Goal: Task Accomplishment & Management: Use online tool/utility

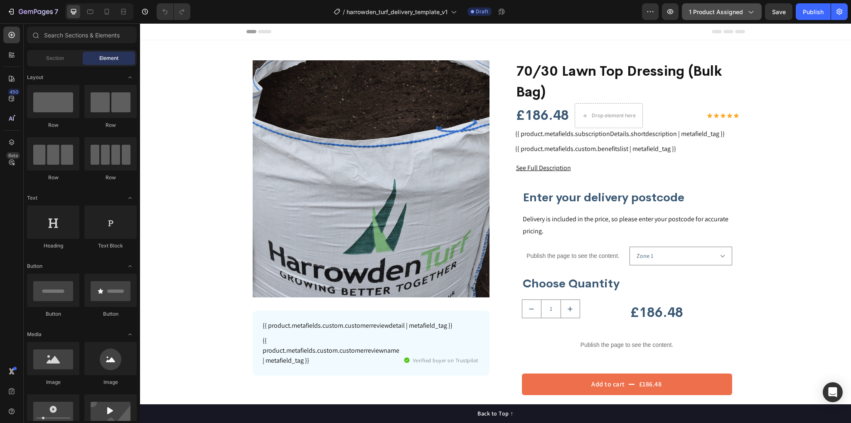
click at [718, 15] on span "1 product assigned" at bounding box center [716, 11] width 54 height 9
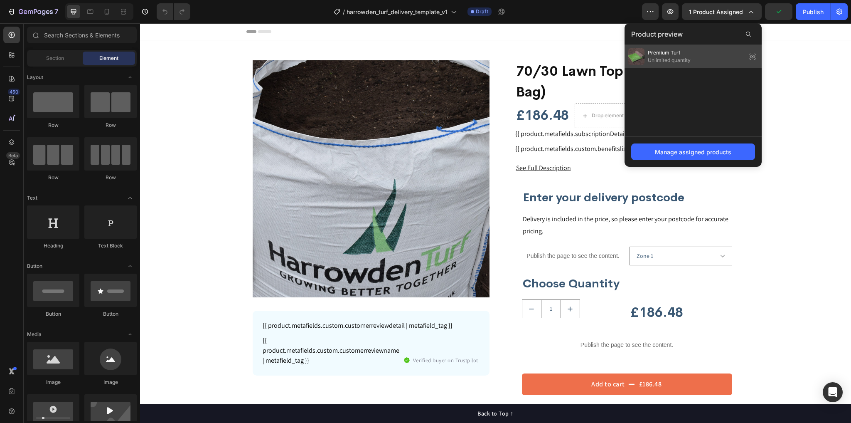
click at [755, 57] on icon at bounding box center [755, 57] width 0 height 0
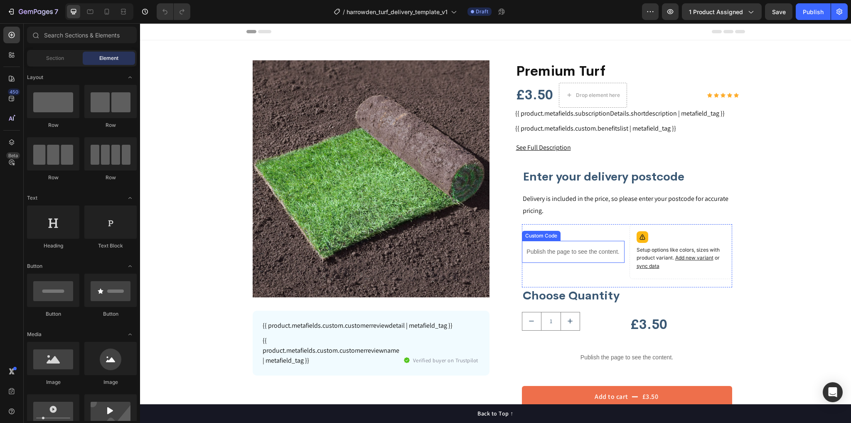
click at [560, 251] on p "Publish the page to see the content." at bounding box center [573, 251] width 103 height 9
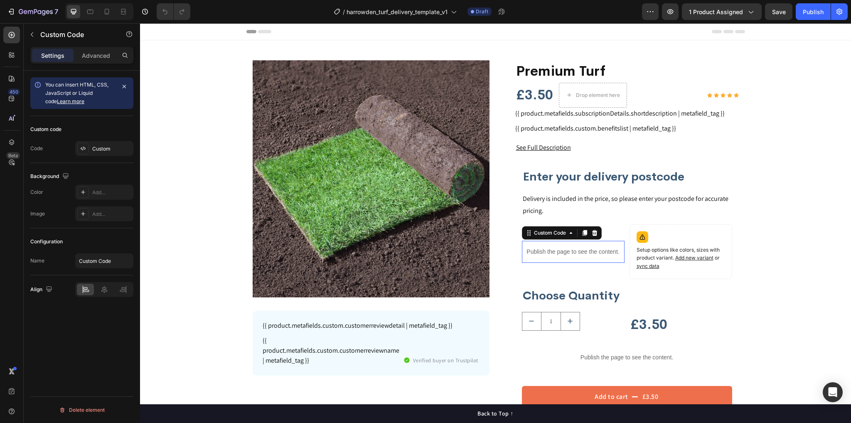
click at [560, 251] on p "Publish the page to see the content." at bounding box center [573, 251] width 103 height 9
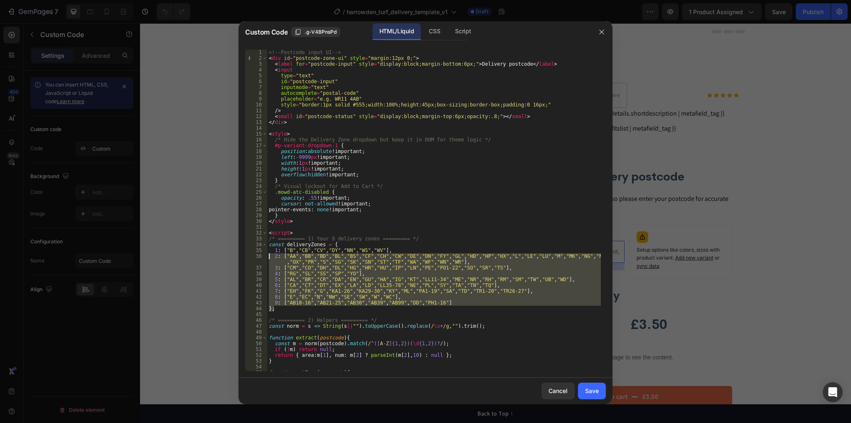
drag, startPoint x: 288, startPoint y: 307, endPoint x: 257, endPoint y: 255, distance: 60.2
click at [257, 255] on div "}; 1 2 3 4 5 6 7 8 9 10 11 12 13 14 15 16 17 18 19 20 21 22 23 24 25 26 27 28 2…" at bounding box center [425, 209] width 361 height 321
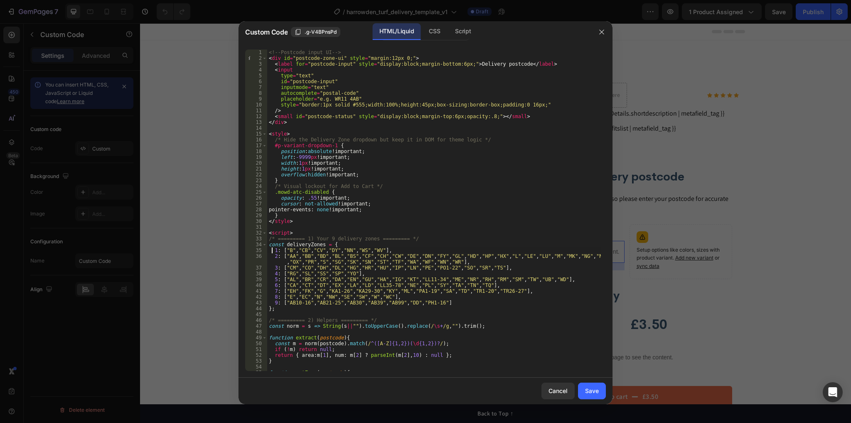
click at [273, 251] on div "<!-- Postcode input UI --> < div id = "postcode-zone-ui" style = "margin:12px 0…" at bounding box center [434, 215] width 334 height 333
click at [275, 246] on div "<!-- Postcode input UI --> < div id = "postcode-zone-ui" style = "margin:12px 0…" at bounding box center [434, 215] width 334 height 333
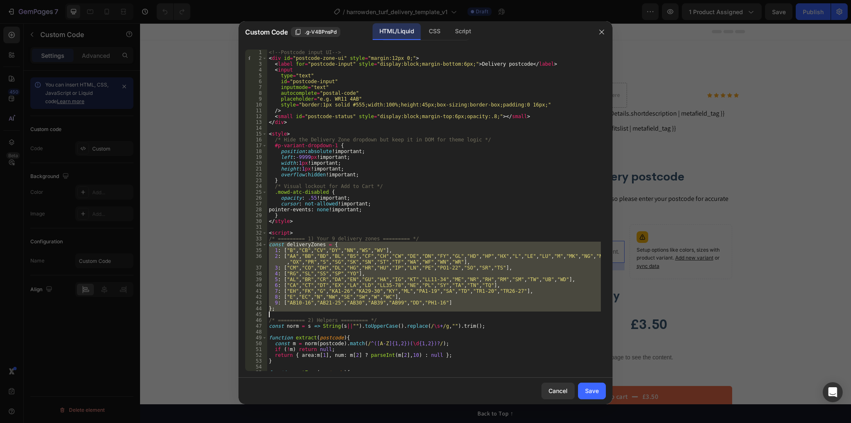
drag, startPoint x: 275, startPoint y: 246, endPoint x: 308, endPoint y: 311, distance: 73.6
click at [308, 311] on div "<!-- Postcode input UI --> < div id = "postcode-zone-ui" style = "margin:12px 0…" at bounding box center [434, 215] width 334 height 333
click at [464, 193] on div "<!-- Postcode input UI --> < div id = "postcode-zone-ui" style = "margin:12px 0…" at bounding box center [434, 215] width 334 height 333
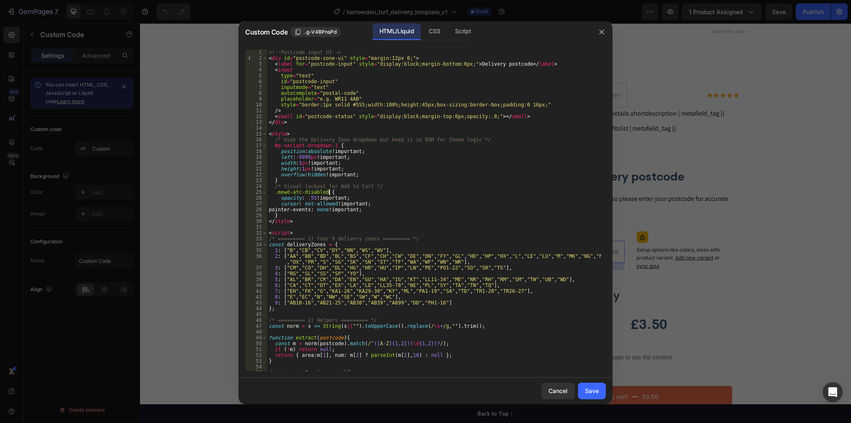
type textarea "</script>"
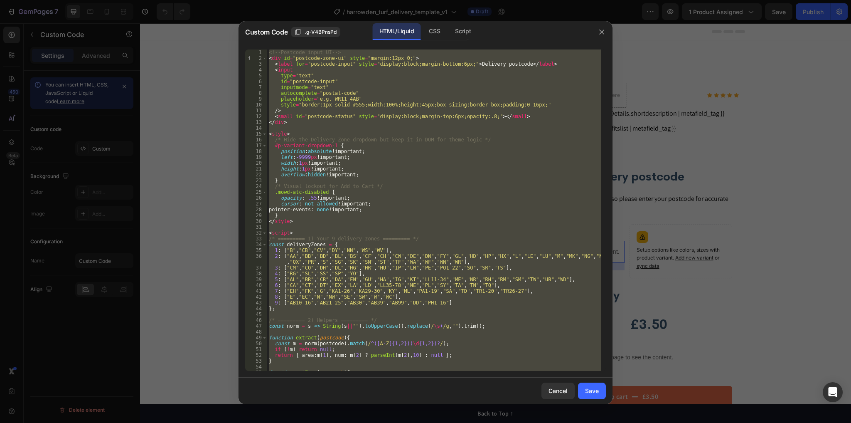
paste textarea
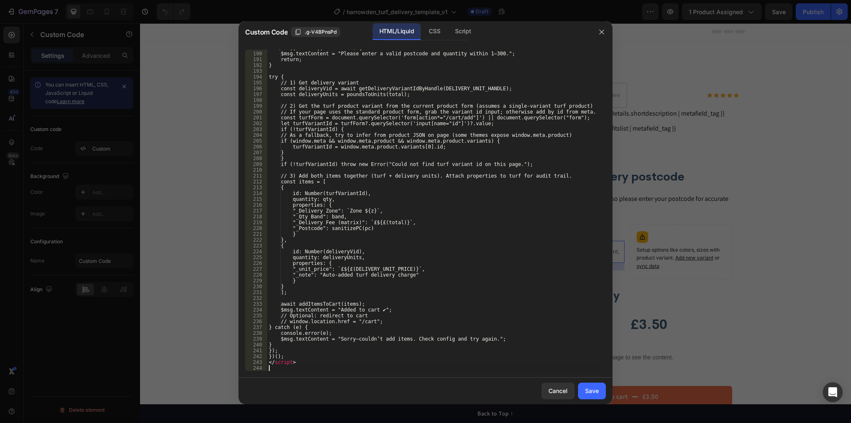
scroll to position [1122, 0]
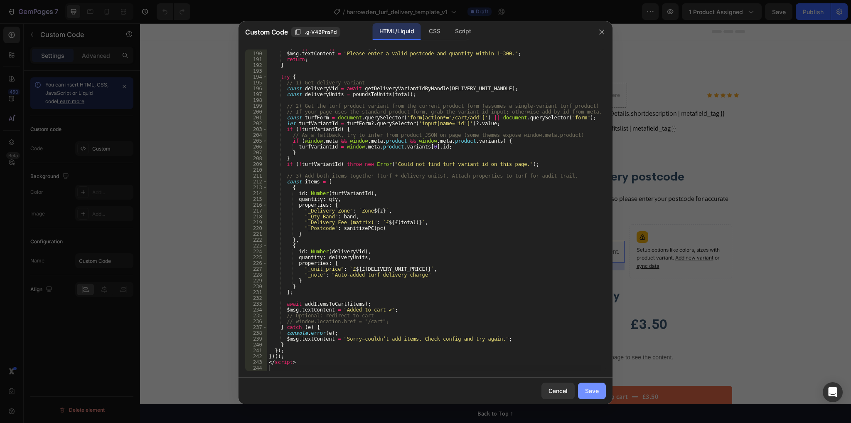
click at [600, 389] on button "Save" at bounding box center [592, 390] width 28 height 17
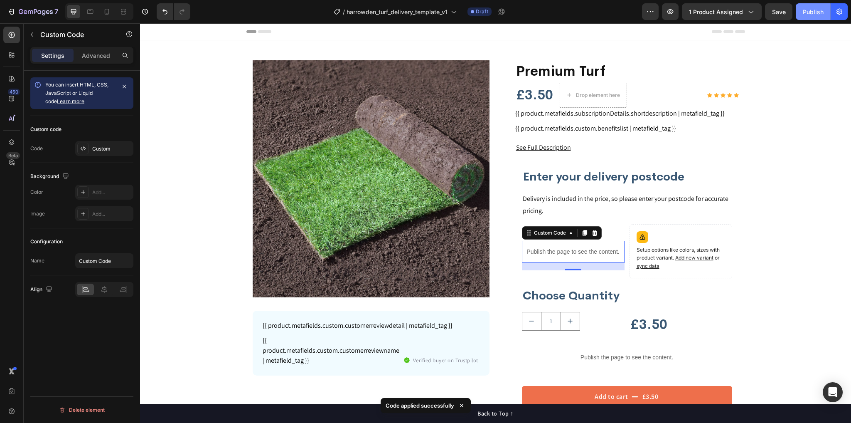
click at [819, 14] on div "Publish" at bounding box center [813, 11] width 21 height 9
click at [506, 12] on icon "button" at bounding box center [505, 13] width 2 height 2
click at [552, 251] on p "Publish the page to see the content." at bounding box center [573, 251] width 103 height 9
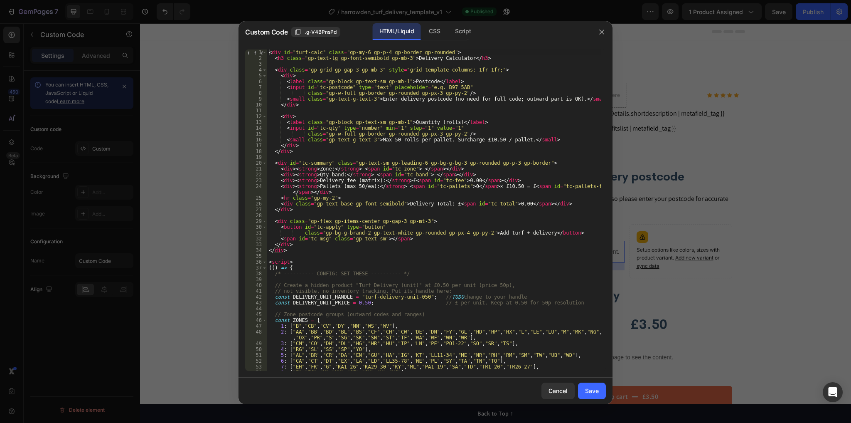
type textarea "<div><strong>Pallets (max 50/ea):</strong> <span id="tc-pallets">0</span> × £10…"
click at [478, 191] on div "< div id = "turf-calc" class = "gp-my-6 gp-p-4 gp-border gp-rounded" > < h3 cla…" at bounding box center [434, 215] width 334 height 333
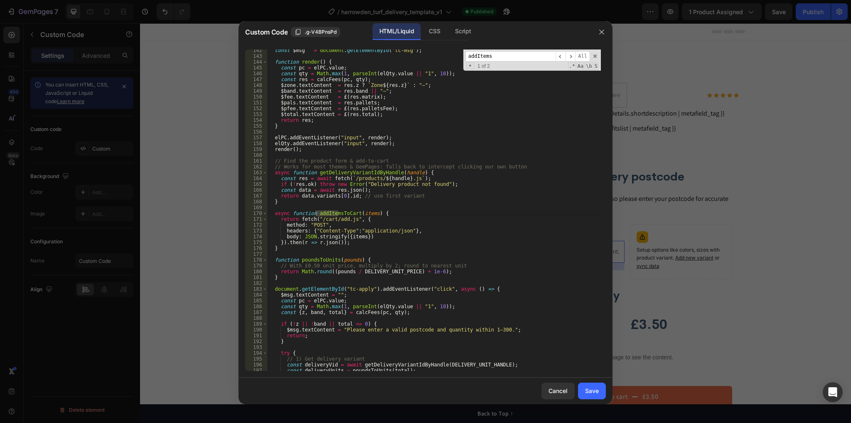
scroll to position [846, 0]
type input "addItems"
click at [571, 57] on span "​" at bounding box center [571, 56] width 10 height 10
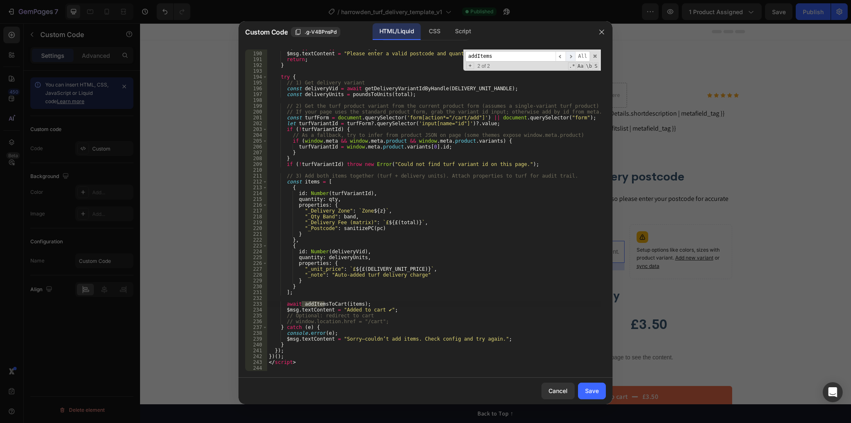
click at [572, 58] on span "​" at bounding box center [571, 56] width 10 height 10
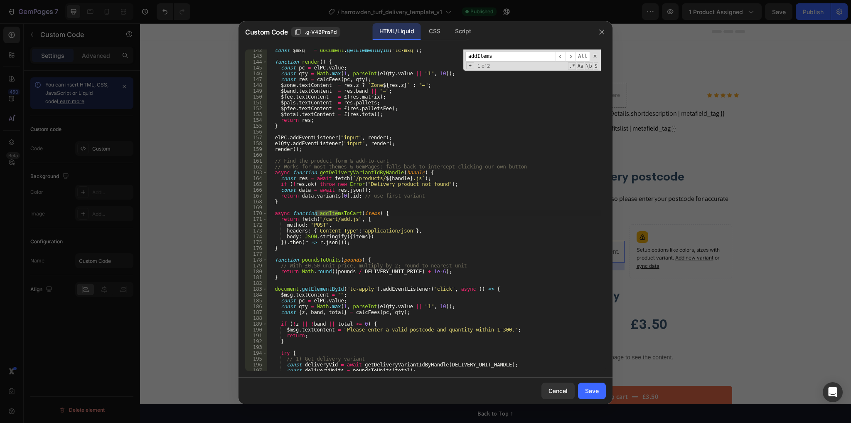
click at [279, 214] on div "const $msg = document . getElementById ( "tc-msg" ) ; function render ( ) { con…" at bounding box center [434, 213] width 334 height 333
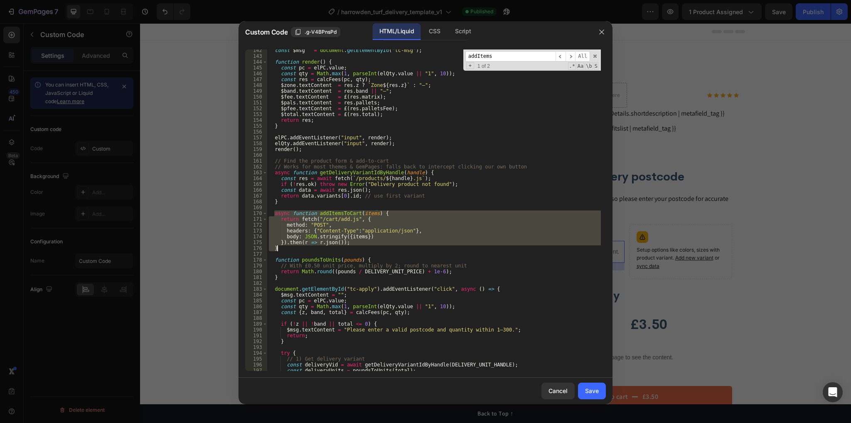
drag, startPoint x: 279, startPoint y: 214, endPoint x: 282, endPoint y: 247, distance: 32.9
click at [282, 247] on div "const $msg = document . getElementById ( "tc-msg" ) ; function render ( ) { con…" at bounding box center [434, 213] width 334 height 333
type textarea "}).then(r => r.json()); }"
paste textarea
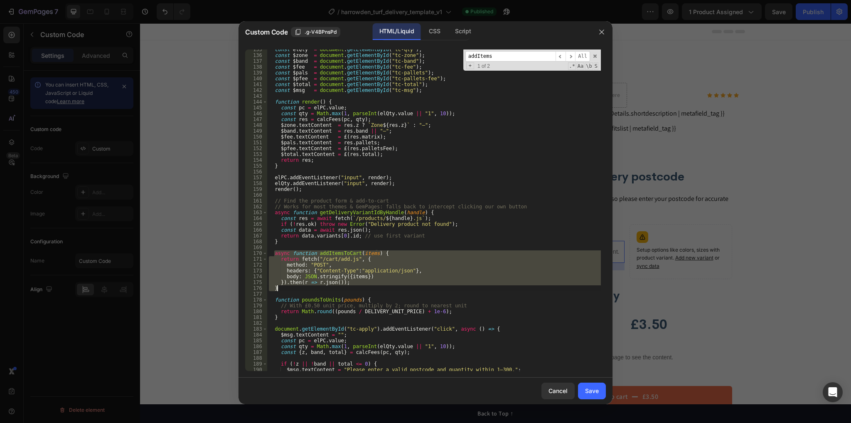
scroll to position [766, 0]
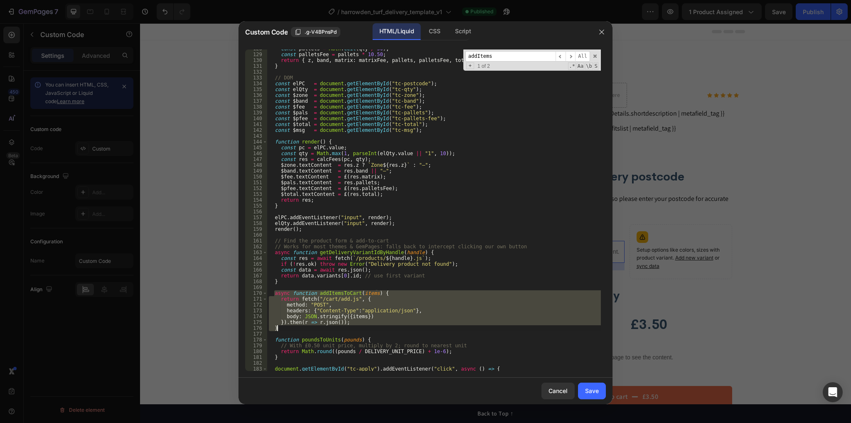
type textarea "}"
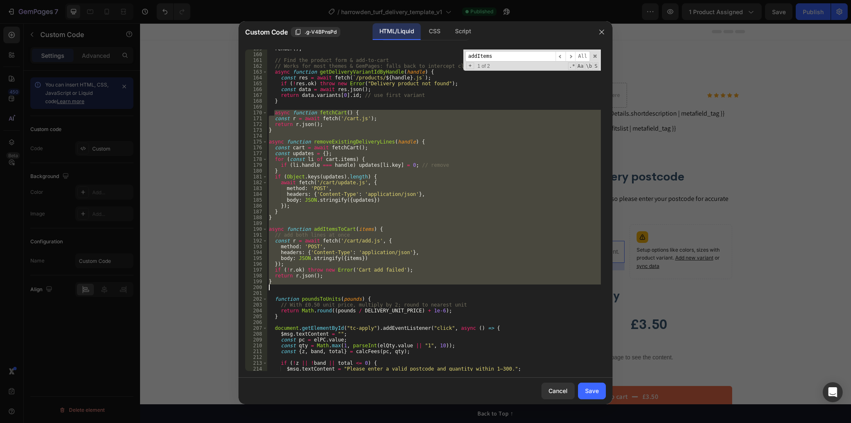
scroll to position [947, 0]
drag, startPoint x: 601, startPoint y: 391, endPoint x: 572, endPoint y: 361, distance: 41.7
click at [601, 390] on button "Save" at bounding box center [592, 390] width 28 height 17
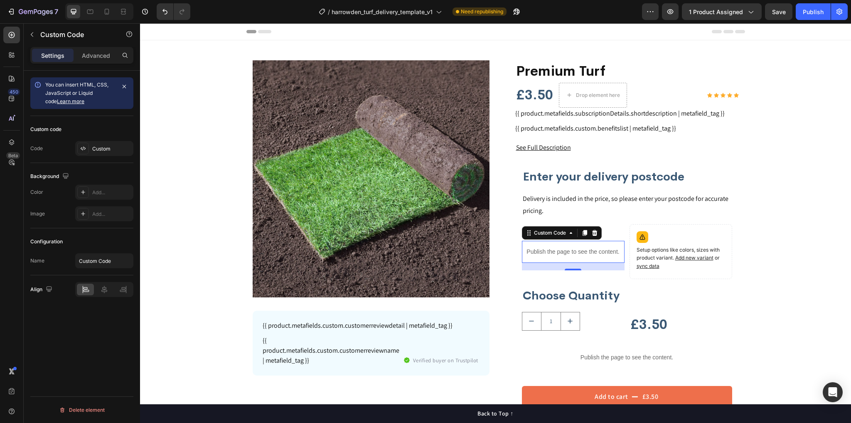
click at [557, 251] on p "Publish the page to see the content." at bounding box center [573, 251] width 103 height 9
click at [557, 250] on p "Publish the page to see the content." at bounding box center [573, 251] width 103 height 9
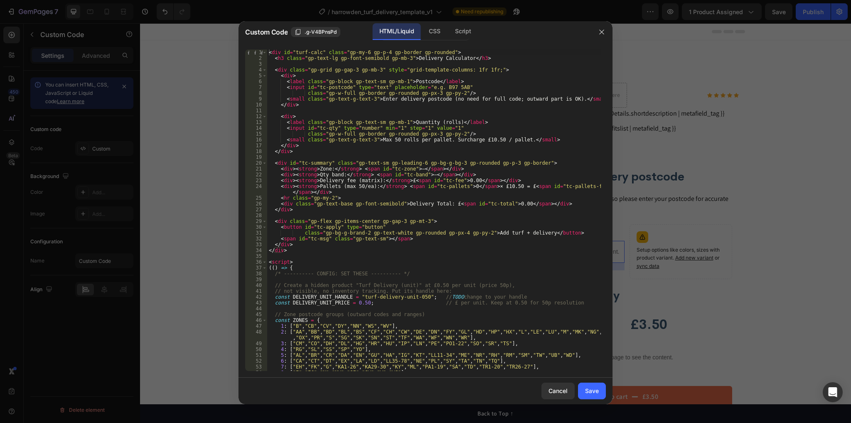
type textarea "</div>"
click at [449, 210] on div "< div id = "turf-calc" class = "gp-my-6 gp-p-4 gp-border gp-rounded" > < h3 cla…" at bounding box center [434, 215] width 334 height 333
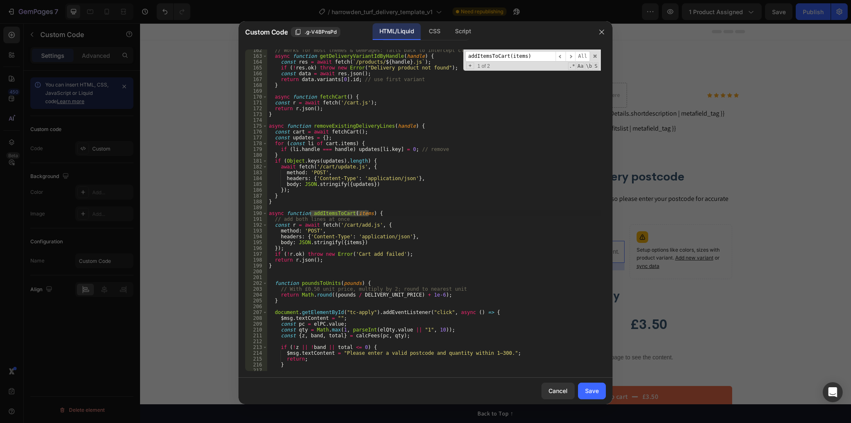
scroll to position [1262, 0]
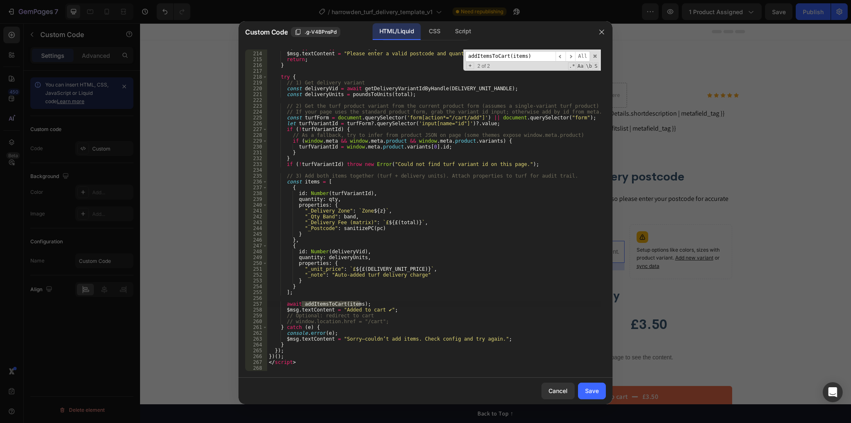
type input "addItemsToCart(items)"
click at [306, 296] on div "if ( ! z || ! band || total <= 0 ) { $msg . textContent = "Please enter a valid…" at bounding box center [434, 211] width 334 height 333
paste textarea
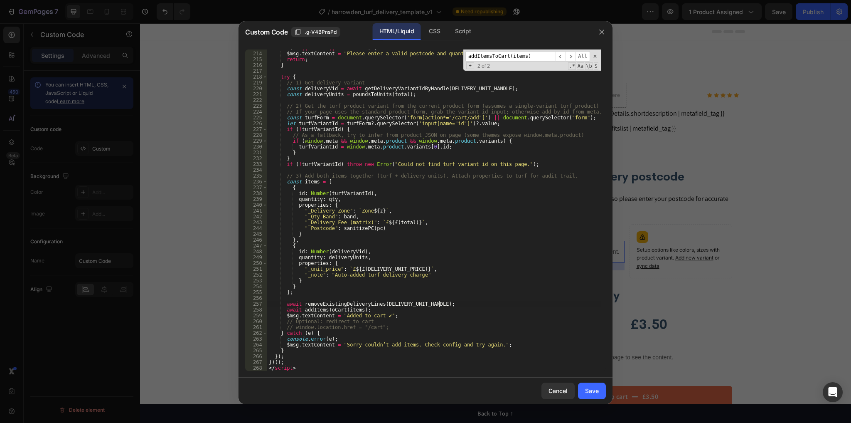
type textarea "await removeExistingDeliveryLines(DELIVERY_UNIT_HANDLE);"
click at [597, 390] on div "Save" at bounding box center [592, 390] width 14 height 9
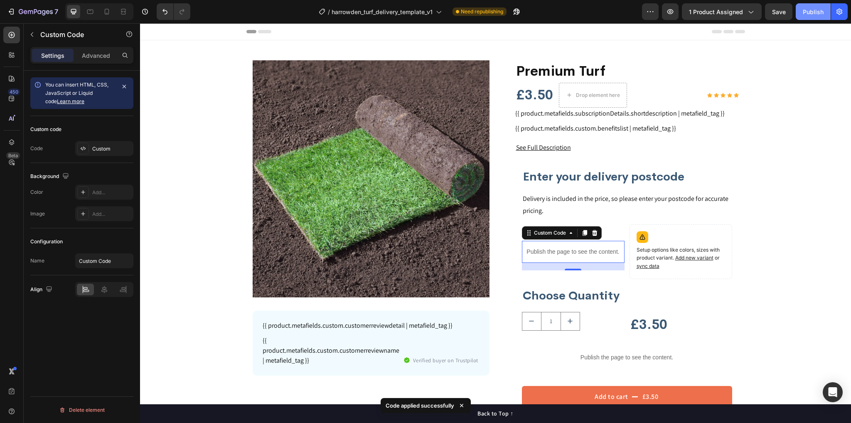
click at [814, 16] on button "Publish" at bounding box center [813, 11] width 35 height 17
click at [817, 14] on div "Publish" at bounding box center [813, 11] width 21 height 9
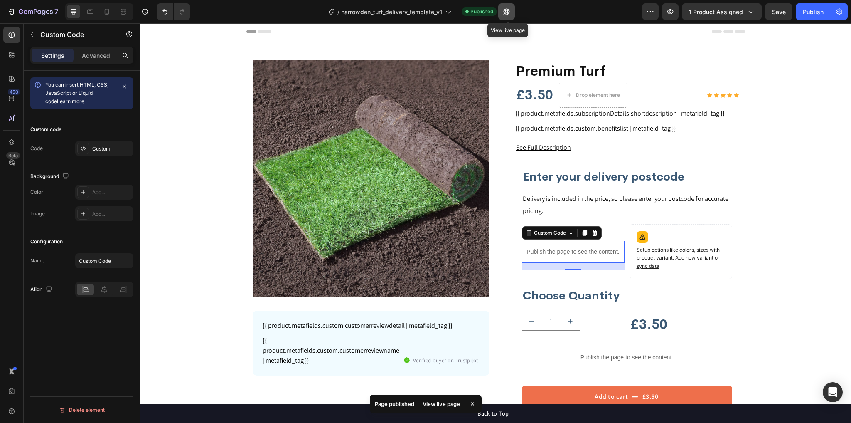
click at [505, 12] on icon "button" at bounding box center [507, 11] width 8 height 8
click at [535, 244] on div "Publish the page to see the content." at bounding box center [573, 252] width 103 height 22
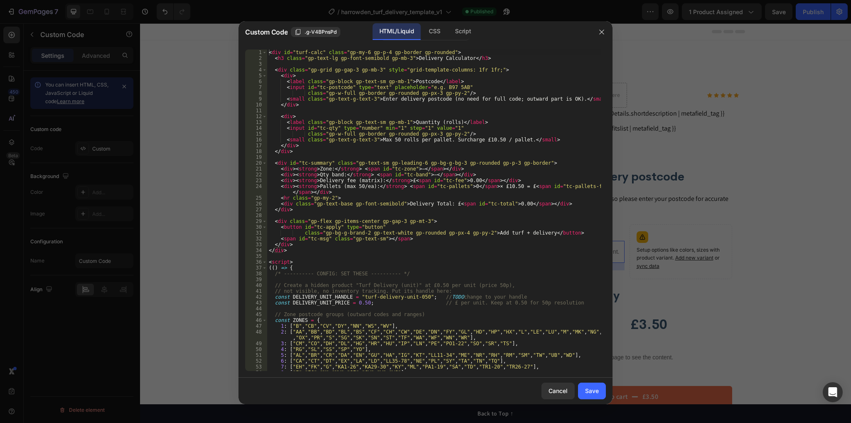
click at [476, 212] on div "< div id = "turf-calc" class = "gp-my-6 gp-p-4 gp-border gp-rounded" > < h3 cla…" at bounding box center [434, 215] width 334 height 333
type textarea "</script>"
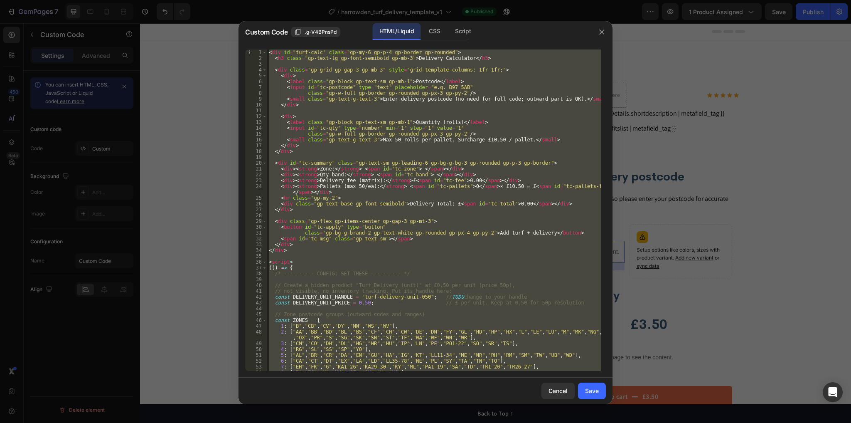
click at [707, 160] on div at bounding box center [425, 211] width 851 height 423
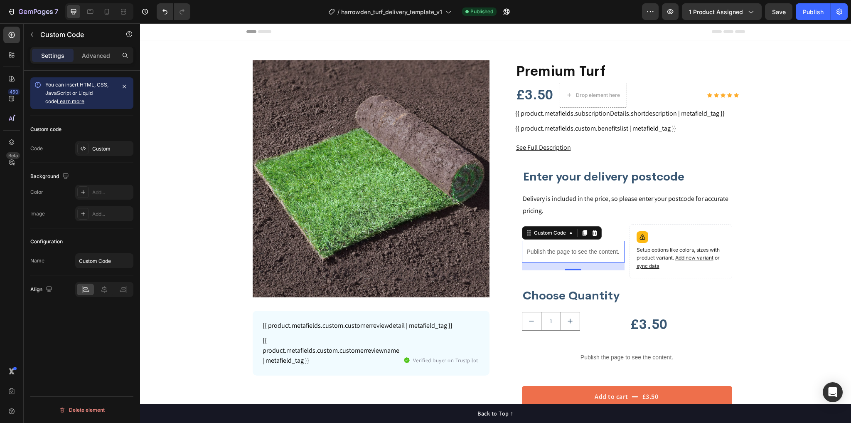
click at [590, 259] on div "Publish the page to see the content." at bounding box center [573, 252] width 103 height 22
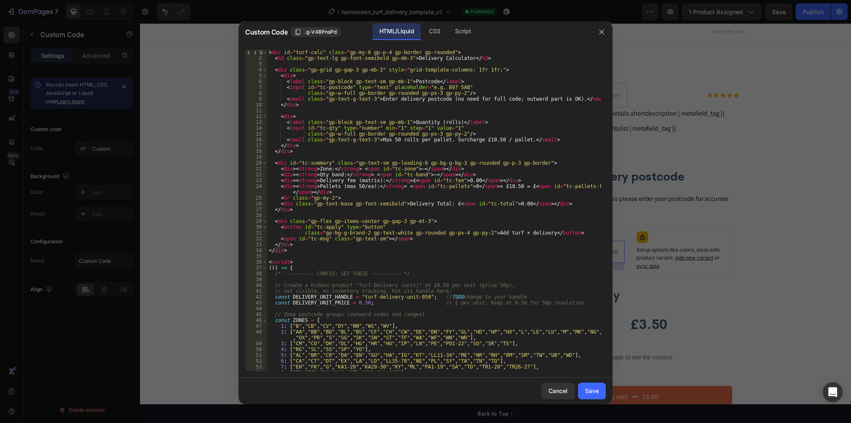
click at [535, 274] on div "< div id = "turf-calc" class = "gp-my-6 gp-p-4 gp-border gp-rounded" > < h3 cla…" at bounding box center [434, 215] width 334 height 333
type textarea "</script>"
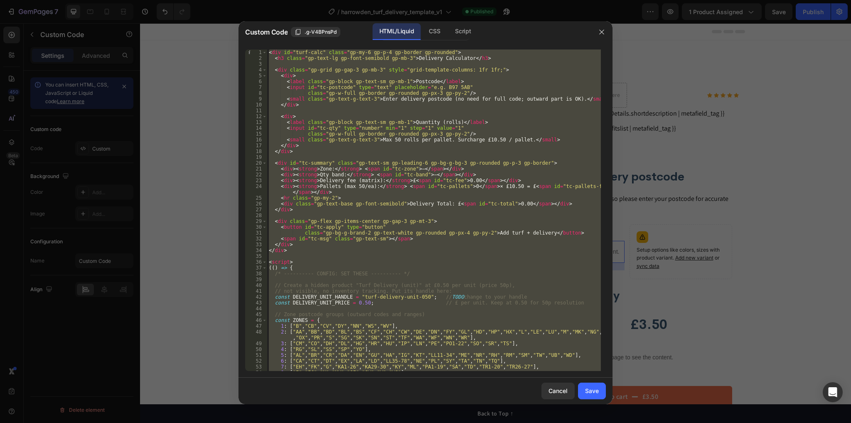
paste textarea
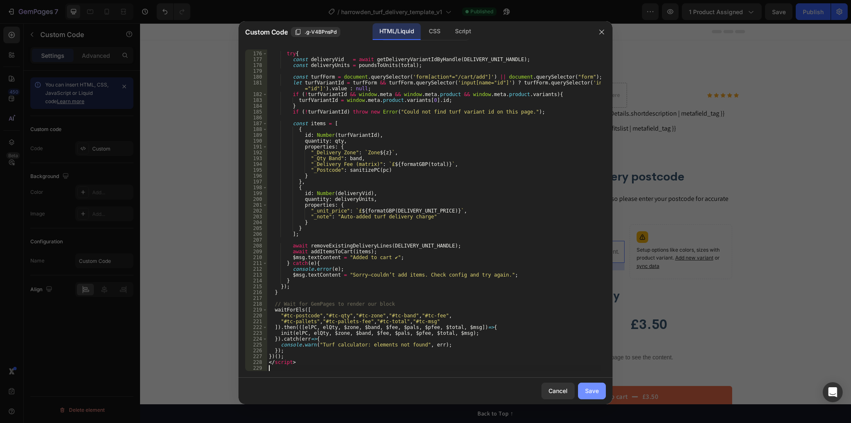
click at [593, 387] on div "Save" at bounding box center [592, 390] width 14 height 9
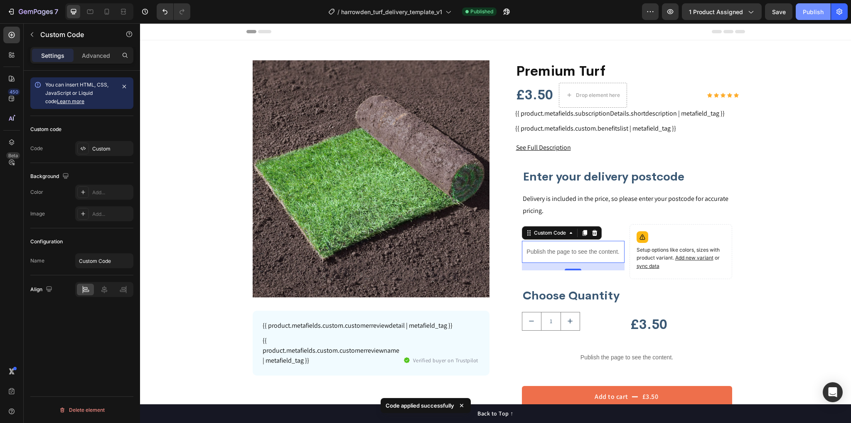
click at [803, 12] on div "Publish" at bounding box center [813, 11] width 21 height 9
click at [561, 253] on p "Publish the page to see the content." at bounding box center [573, 251] width 103 height 9
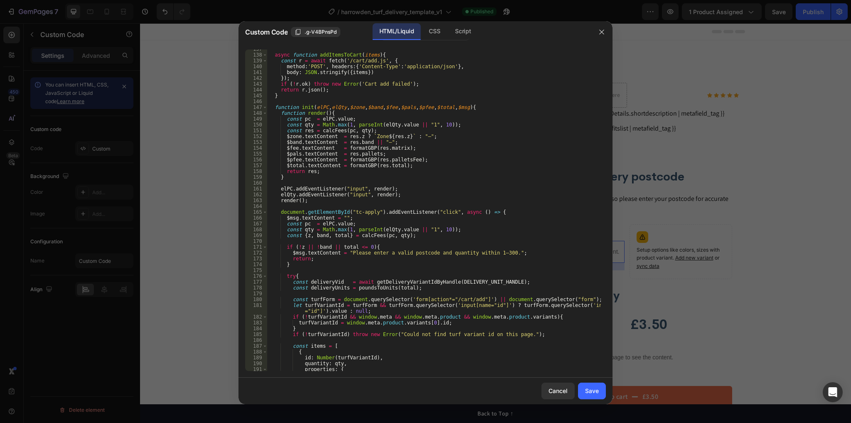
scroll to position [878, 0]
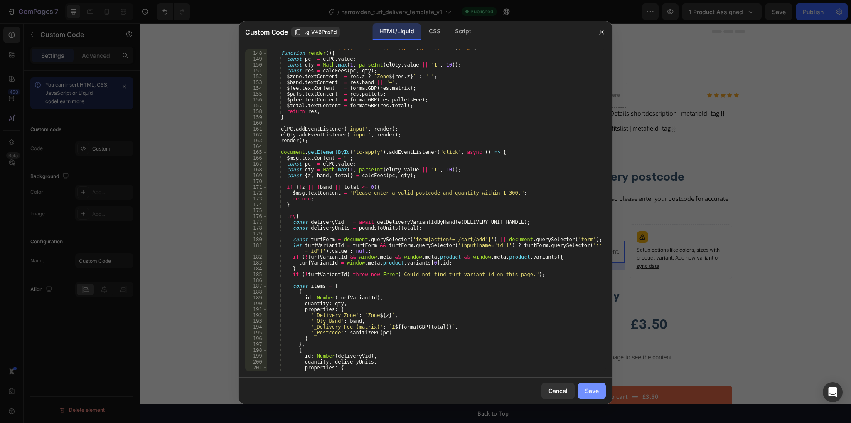
click at [592, 393] on div "Save" at bounding box center [592, 390] width 14 height 9
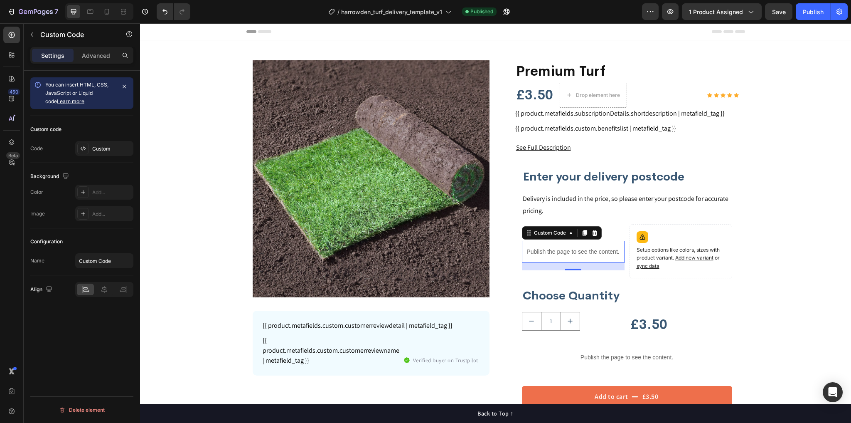
click at [550, 250] on p "Publish the page to see the content." at bounding box center [573, 251] width 103 height 9
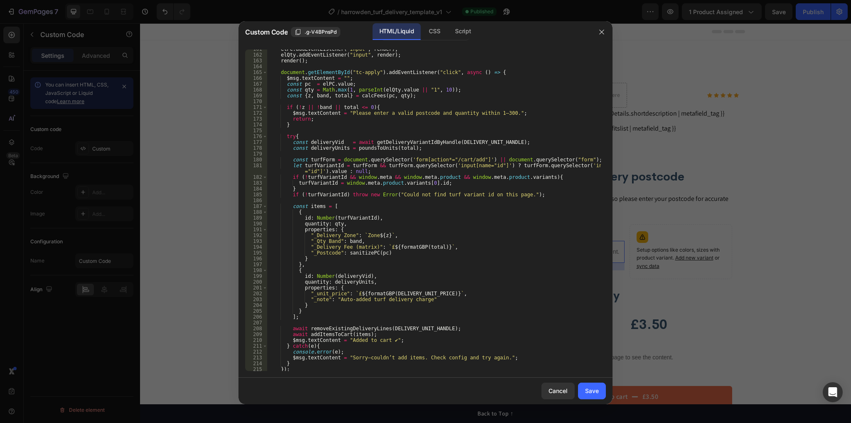
scroll to position [1041, 0]
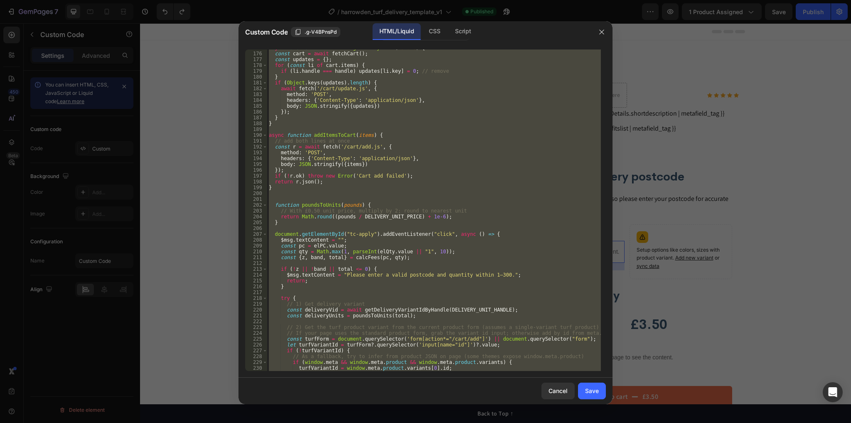
click at [397, 181] on div "async function removeExistingDeliveryLines ( handle ) { const cart = await fetc…" at bounding box center [434, 209] width 334 height 321
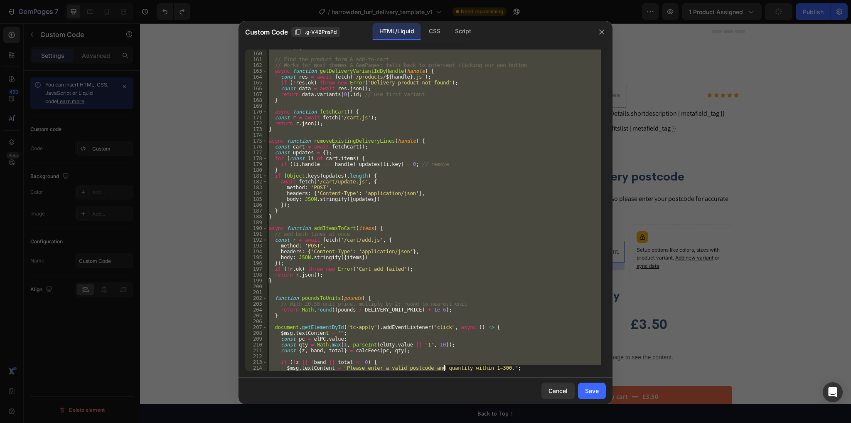
scroll to position [1267, 0]
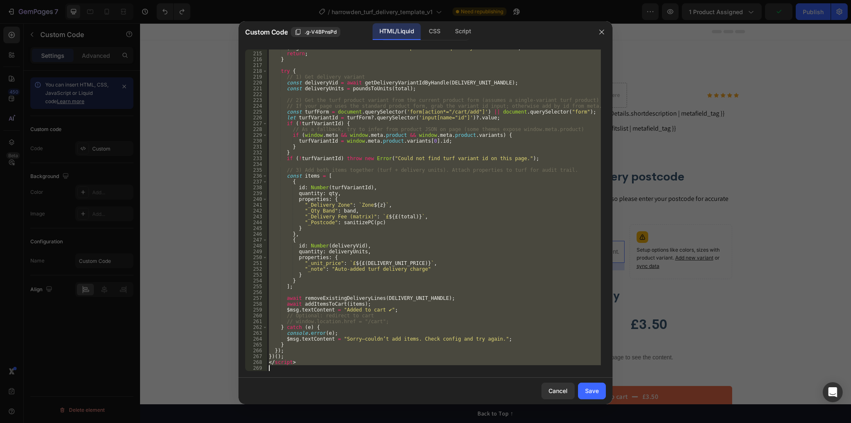
drag, startPoint x: 269, startPoint y: 263, endPoint x: 371, endPoint y: 400, distance: 171.2
click at [372, 401] on div "Custom Code .g-V4BPnsPd HTML/Liquid CSS Script return r.json(); 214 215 216 217…" at bounding box center [426, 212] width 374 height 383
type textarea "</script>"
paste textarea
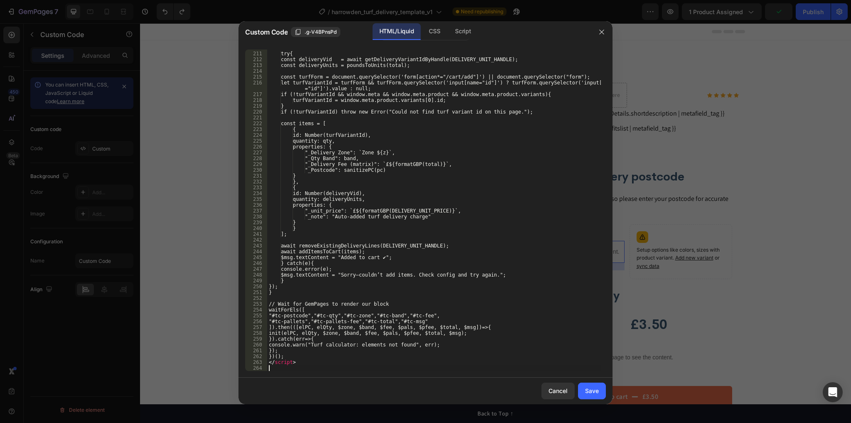
scroll to position [1250, 0]
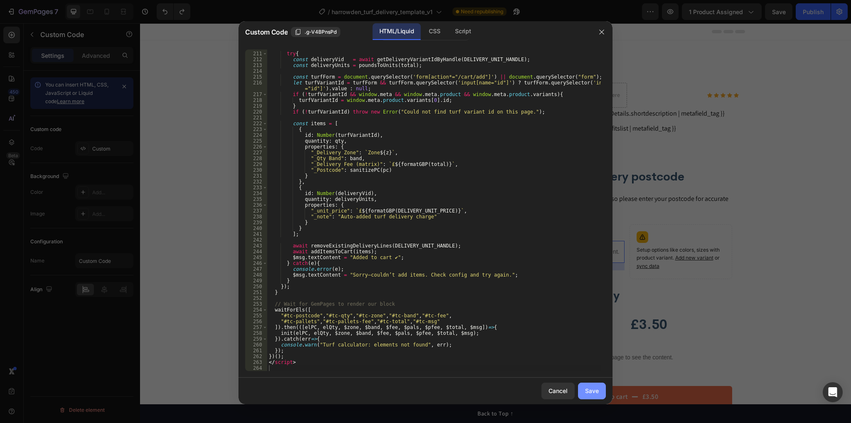
drag, startPoint x: 593, startPoint y: 389, endPoint x: 589, endPoint y: 386, distance: 5.3
click at [593, 389] on div "Save" at bounding box center [592, 390] width 14 height 9
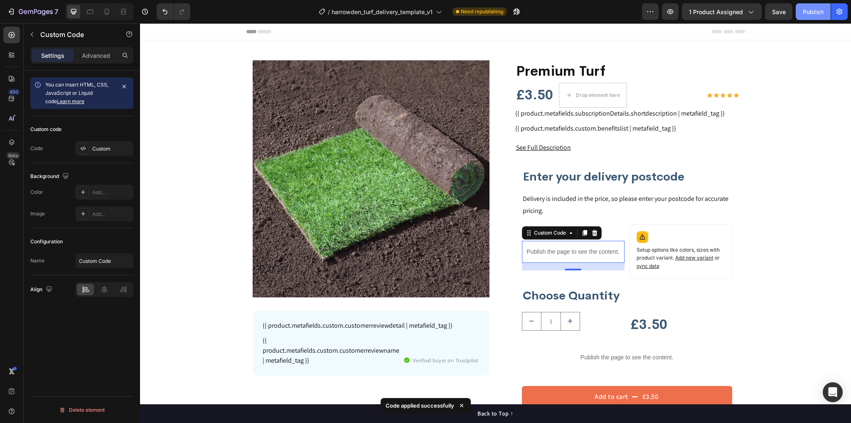
click at [812, 12] on div "Publish" at bounding box center [813, 11] width 21 height 9
click at [554, 244] on div "Publish the page to see the content." at bounding box center [573, 252] width 103 height 22
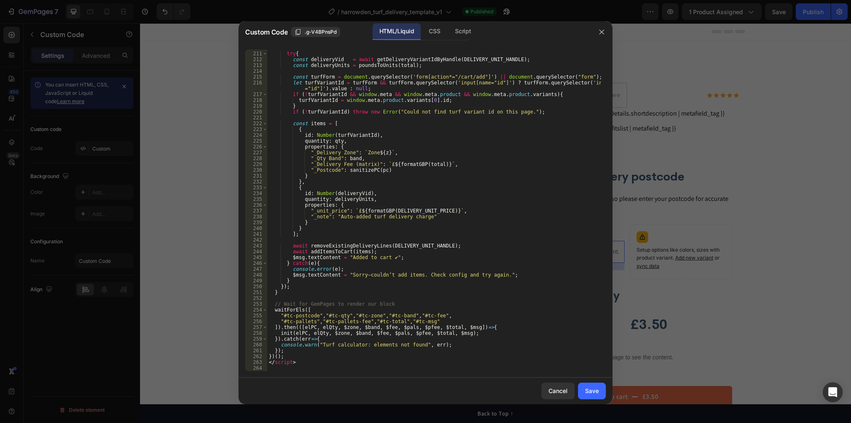
click at [489, 178] on div "try { const deliveryVid = await getDeliveryVariantIdByHandle ( DELIVERY_UNIT_HA…" at bounding box center [434, 211] width 334 height 333
type textarea "} },"
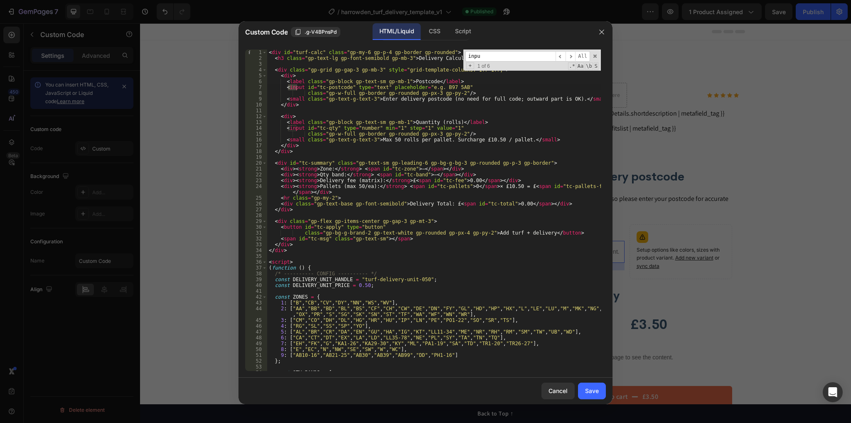
scroll to position [0, 0]
type input "input"
click at [339, 128] on div "< div id = "turf-calc" class = "gp-my-6 gp-p-4 gp-border gp-rounded" > < h3 cla…" at bounding box center [434, 215] width 334 height 333
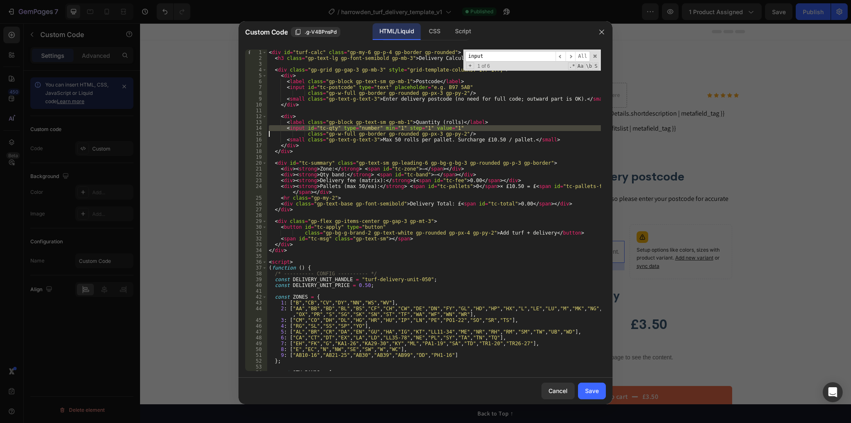
click at [358, 167] on div "< div id = "turf-calc" class = "gp-my-6 gp-p-4 gp-border gp-rounded" > < h3 cla…" at bounding box center [434, 215] width 334 height 333
type textarea "<div><strong>Zone:</strong> <span id="tc-zone">—</span></div>"
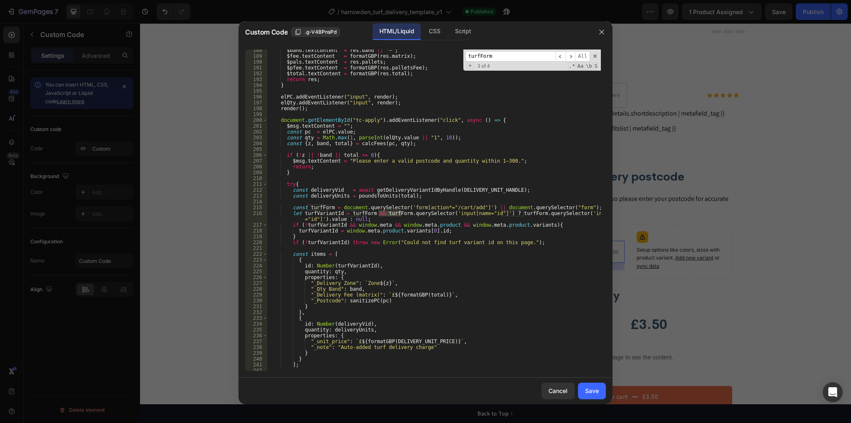
type input "turfForm"
click at [298, 208] on div "$band . textContent = res . band || "—" ; $fee . textContent = formatGBP ( res …" at bounding box center [434, 213] width 334 height 333
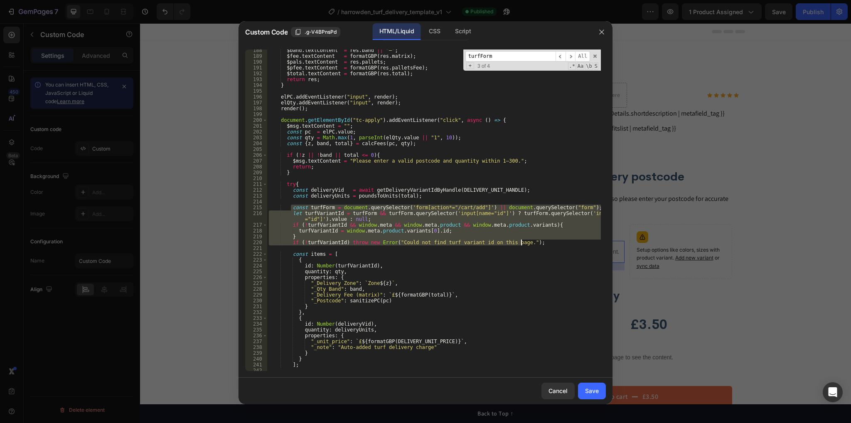
drag, startPoint x: 298, startPoint y: 208, endPoint x: 527, endPoint y: 242, distance: 231.5
click at [527, 242] on div "$band . textContent = res . band || "—" ; $fee . textContent = formatGBP ( res …" at bounding box center [434, 213] width 334 height 333
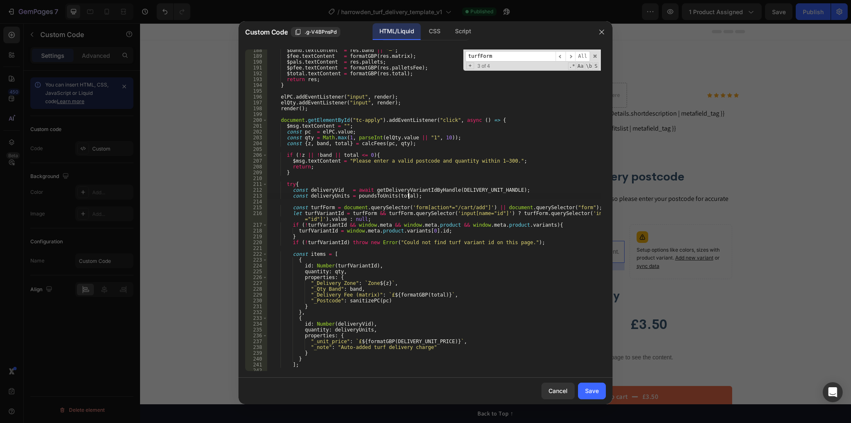
click at [414, 193] on div "$band . textContent = res . band || "—" ; $fee . textContent = formatGBP ( res …" at bounding box center [434, 213] width 334 height 333
type textarea "const deliveryUnits = poundsToUnits(total);"
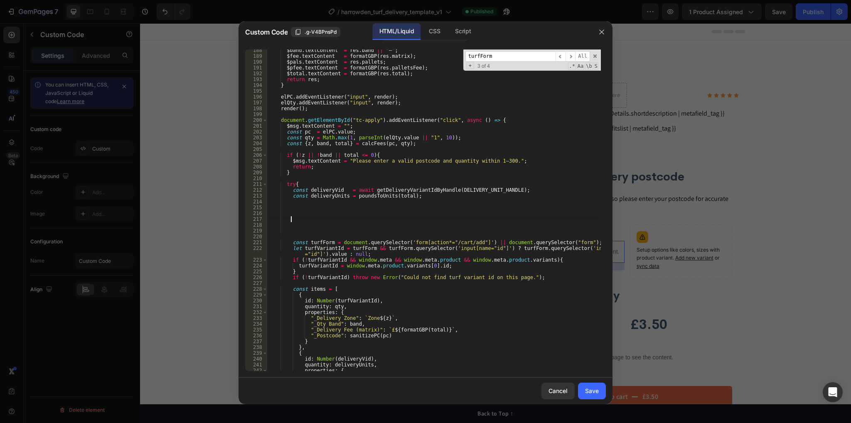
paste textarea
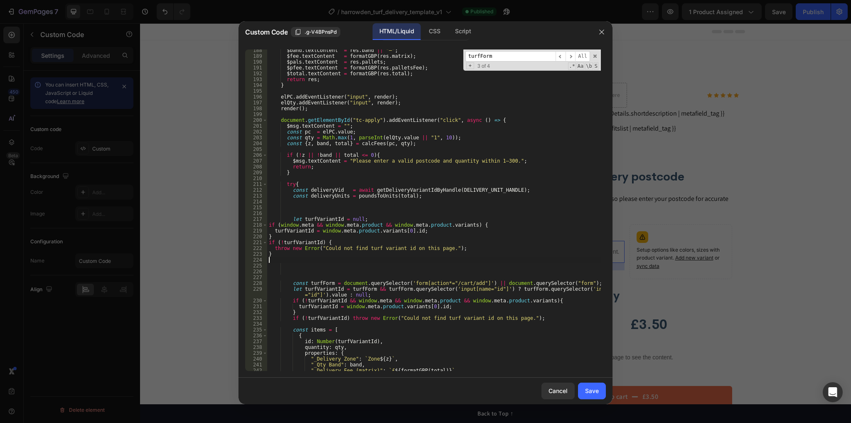
scroll to position [0, 0]
click at [267, 225] on div "218" at bounding box center [256, 225] width 22 height 6
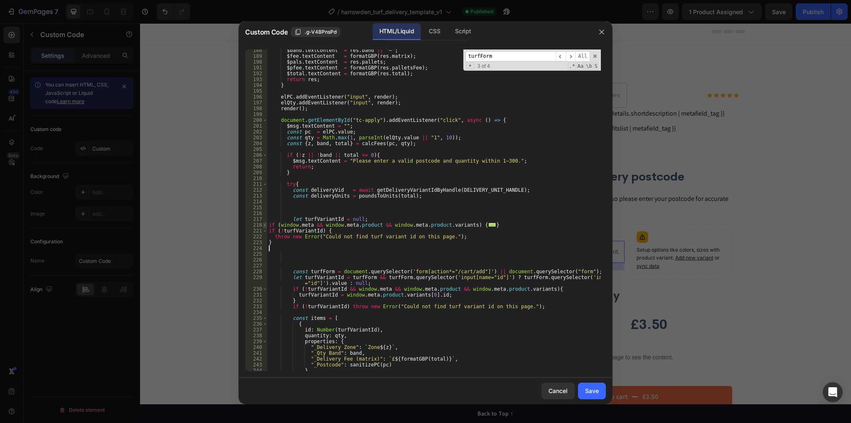
click at [265, 225] on span at bounding box center [265, 225] width 5 height 6
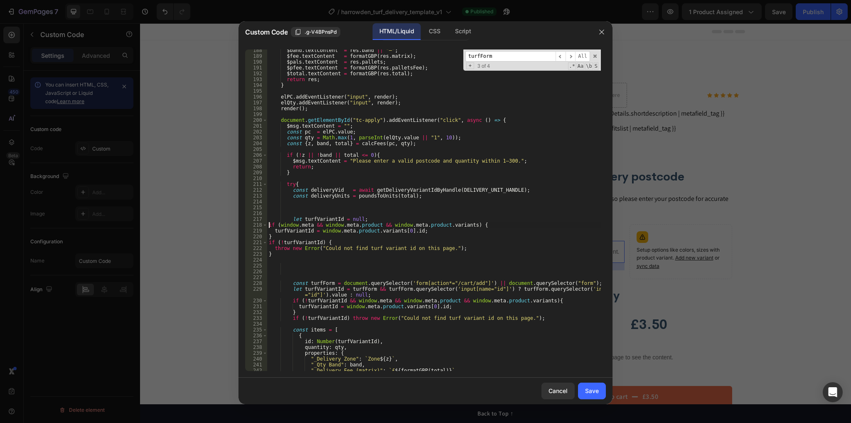
click at [268, 223] on div "$band . textContent = res . band || "—" ; $fee . textContent = formatGBP ( res …" at bounding box center [434, 213] width 334 height 333
type textarea "if (window.meta && window.meta.product && window.meta.product.variants) {"
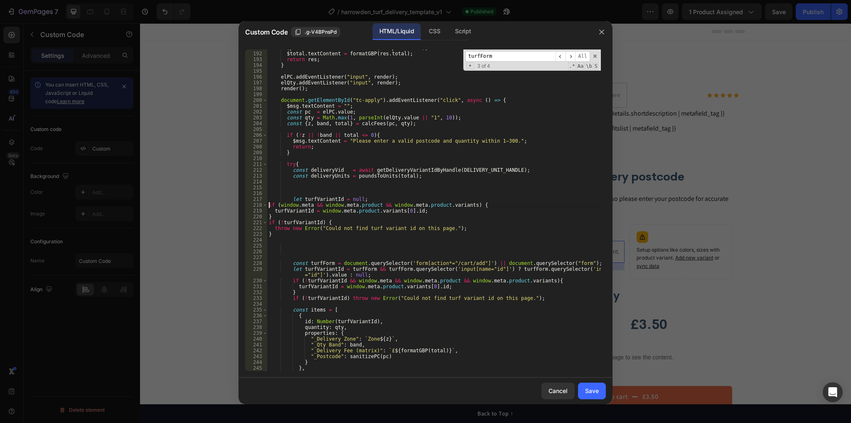
scroll to position [1159, 0]
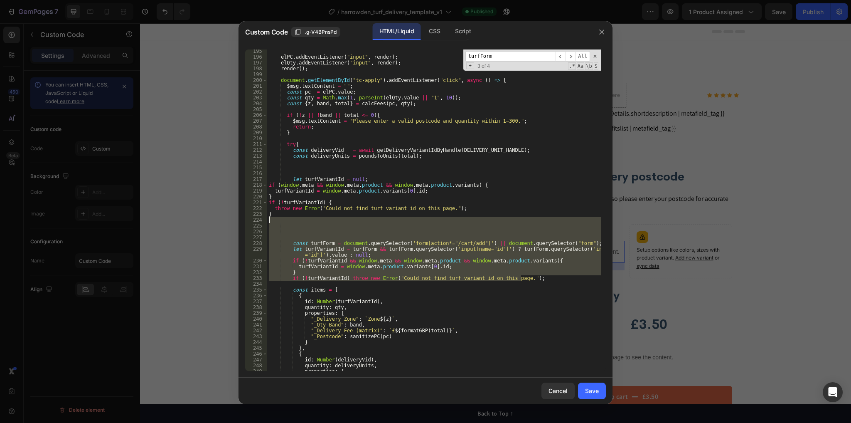
drag, startPoint x: 524, startPoint y: 276, endPoint x: 279, endPoint y: 220, distance: 252.0
click at [279, 220] on div "elPC . addEventListener ( "input" , render ) ; elQty . addEventListener ( "inpu…" at bounding box center [434, 214] width 334 height 333
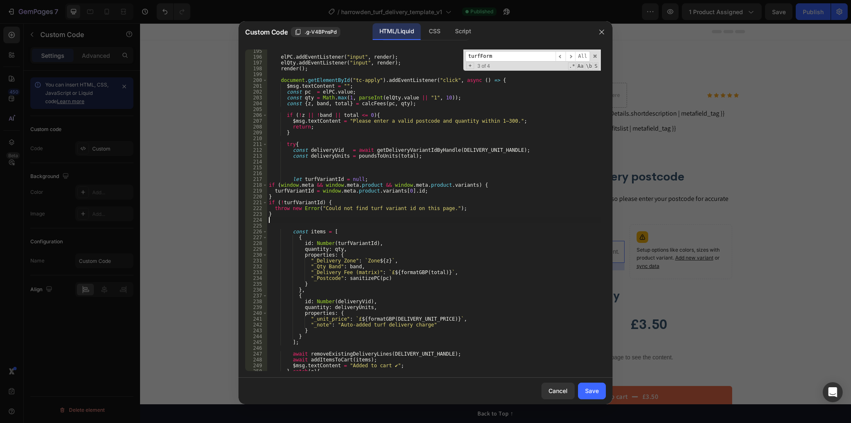
click at [269, 183] on div "elPC . addEventListener ( "input" , render ) ; elQty . addEventListener ( "inpu…" at bounding box center [434, 214] width 334 height 333
click at [274, 190] on div "elPC . addEventListener ( "input" , render ) ; elQty . addEventListener ( "inpu…" at bounding box center [434, 214] width 334 height 333
click at [270, 197] on div "elPC . addEventListener ( "input" , render ) ; elQty . addEventListener ( "inpu…" at bounding box center [434, 214] width 334 height 333
click at [269, 200] on div "elPC . addEventListener ( "input" , render ) ; elQty . addEventListener ( "inpu…" at bounding box center [434, 214] width 334 height 333
click at [275, 208] on div "elPC . addEventListener ( "input" , render ) ; elQty . addEventListener ( "inpu…" at bounding box center [434, 214] width 334 height 333
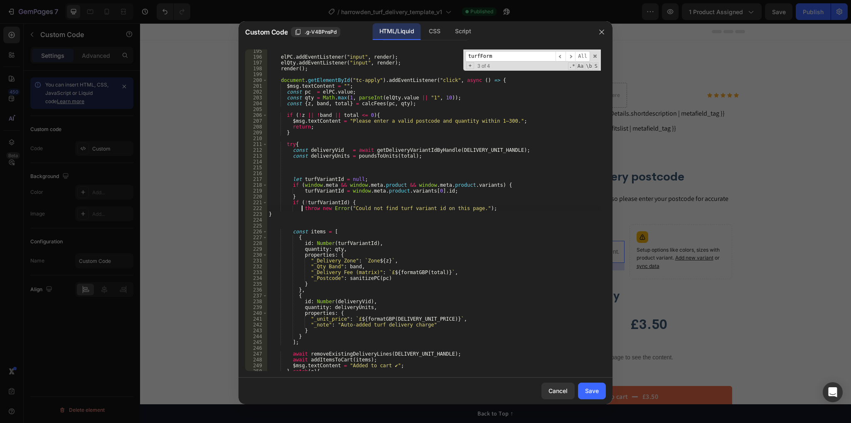
click at [269, 216] on div "elPC . addEventListener ( "input" , render ) ; elQty . addEventListener ( "inpu…" at bounding box center [434, 214] width 334 height 333
type textarea "}"
click at [591, 389] on div "Save" at bounding box center [592, 390] width 14 height 9
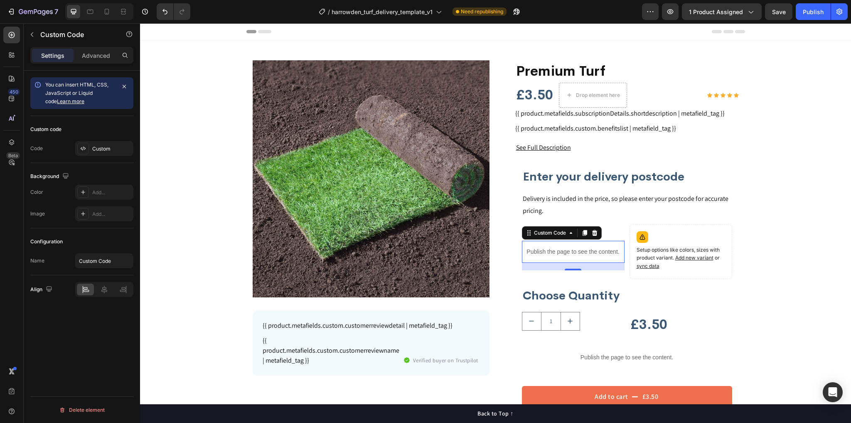
click at [552, 249] on p "Publish the page to see the content." at bounding box center [573, 251] width 103 height 9
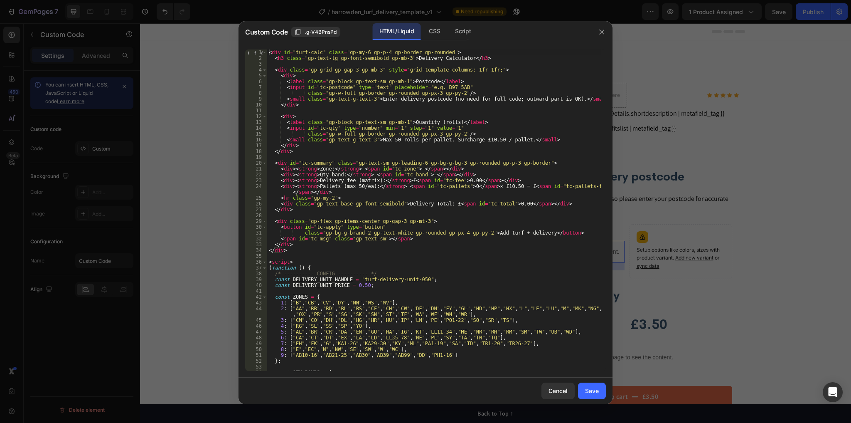
type textarea "</div>"
click at [411, 210] on div "< div id = "turf-calc" class = "gp-my-6 gp-p-4 gp-border gp-rounded" > < h3 cla…" at bounding box center [434, 215] width 334 height 333
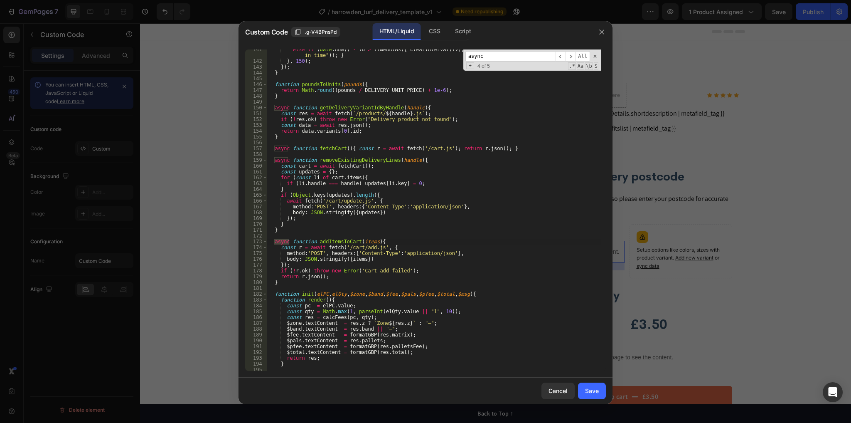
scroll to position [901, 0]
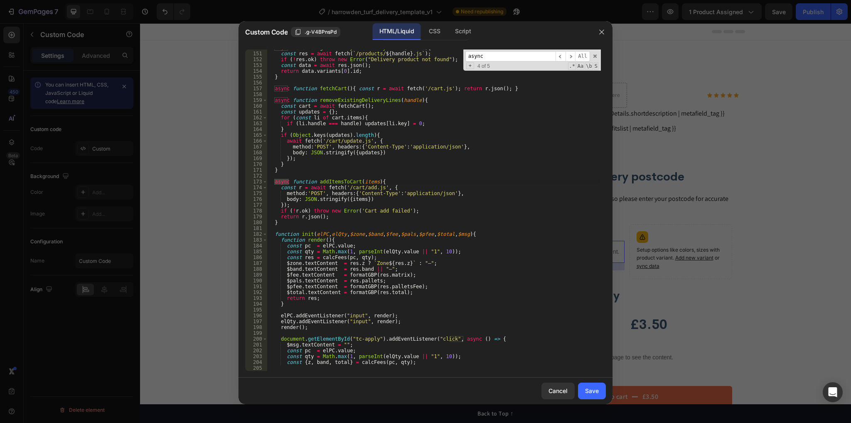
type input "async"
click at [295, 165] on div "async function getDeliveryVariantIdByHandle ( handle ) { const res = await fetc…" at bounding box center [434, 211] width 334 height 333
click at [299, 170] on div "async function getDeliveryVariantIdByHandle ( handle ) { const res = await fetc…" at bounding box center [434, 211] width 334 height 333
type textarea "}"
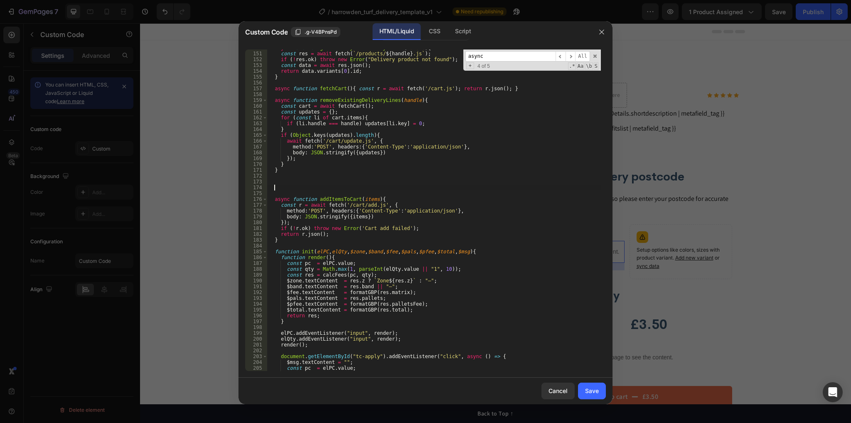
paste textarea
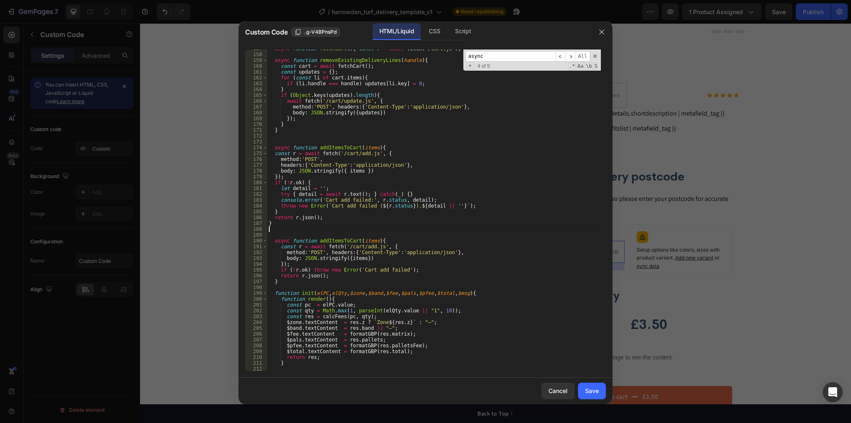
scroll to position [941, 0]
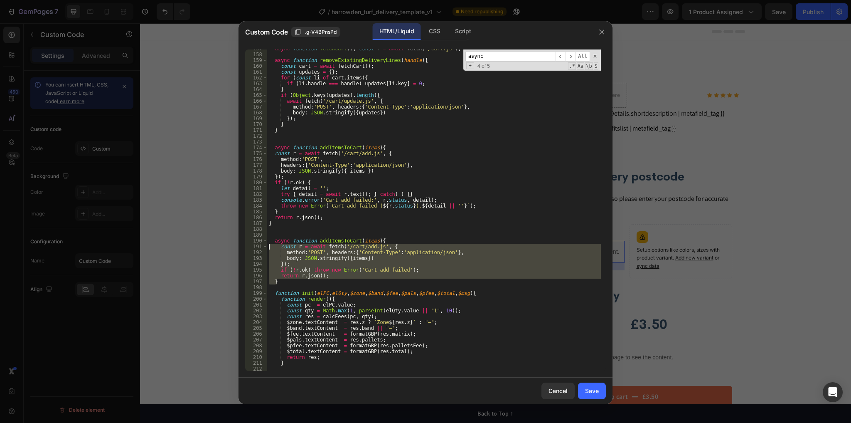
drag, startPoint x: 288, startPoint y: 281, endPoint x: 258, endPoint y: 241, distance: 49.9
click at [258, 241] on div "157 158 159 160 161 162 163 164 165 166 167 168 169 170 171 172 173 174 175 176…" at bounding box center [425, 209] width 361 height 321
type textarea "async function addItemsToCart(items){ const r = await fetch('/cart/add.js', {"
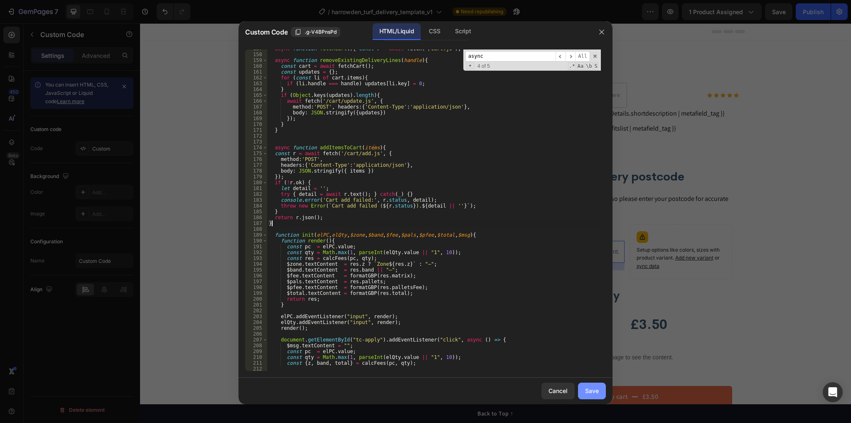
type textarea "}"
click at [588, 387] on div "Save" at bounding box center [592, 390] width 14 height 9
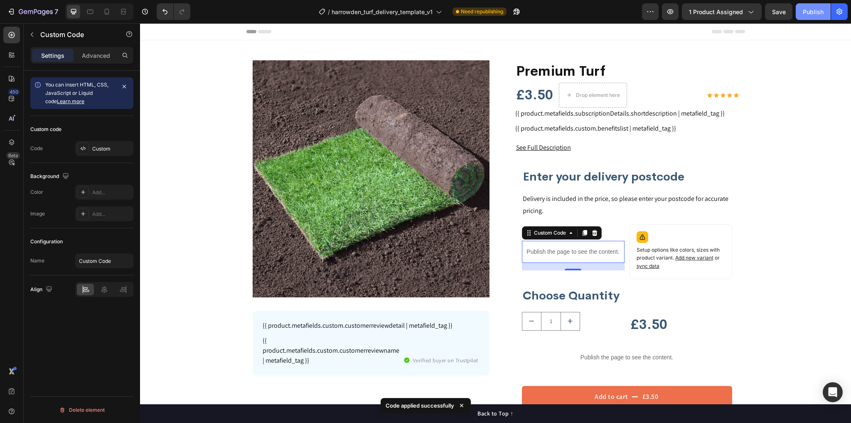
click at [813, 12] on div "Publish" at bounding box center [813, 11] width 21 height 9
click at [569, 253] on p "Publish the page to see the content." at bounding box center [573, 251] width 103 height 9
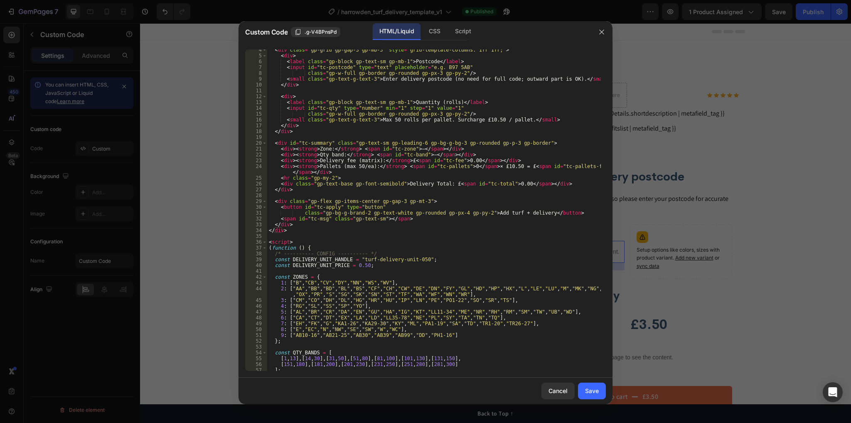
scroll to position [60, 0]
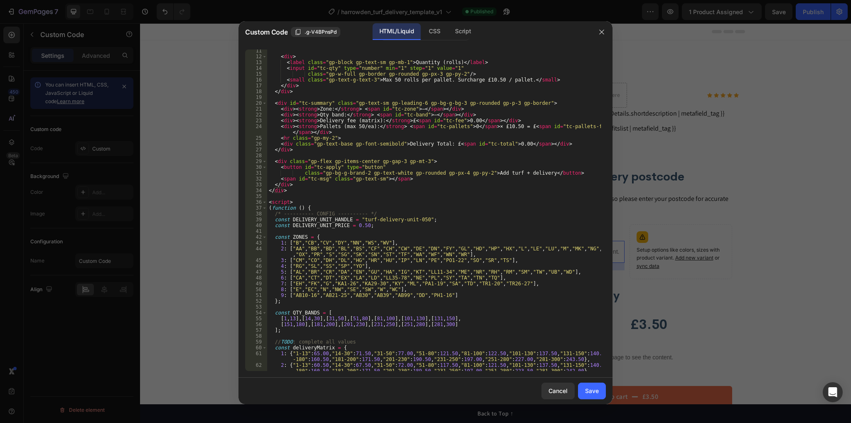
type textarea "(function () {"
click at [318, 208] on div "< div > < label class = "gp-block gp-text-sm gp-mb-1" > Quantity (rolls) </ lab…" at bounding box center [434, 214] width 334 height 333
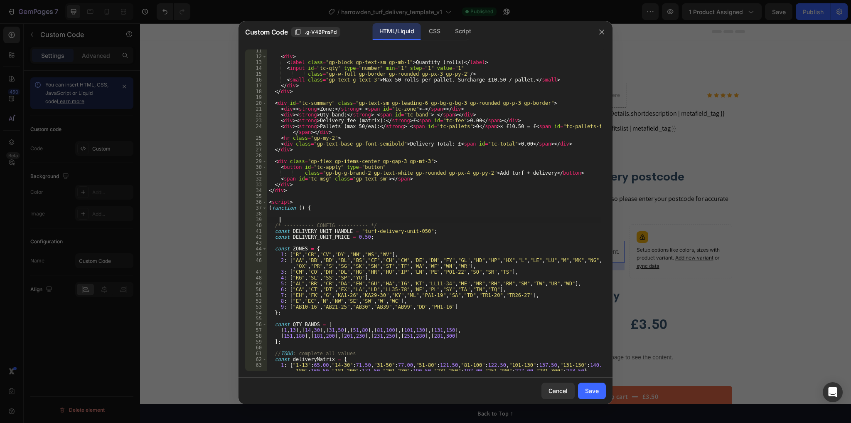
scroll to position [0, 0]
paste textarea
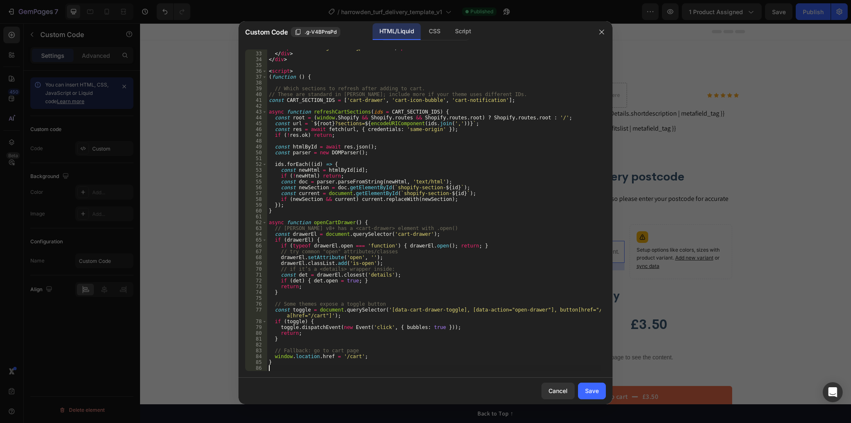
scroll to position [191, 0]
click at [495, 212] on div "< span id = "tc-msg" class = "gp-text-sm" > </ span > </ div > </ div > < scrip…" at bounding box center [434, 211] width 334 height 333
type textarea "}"
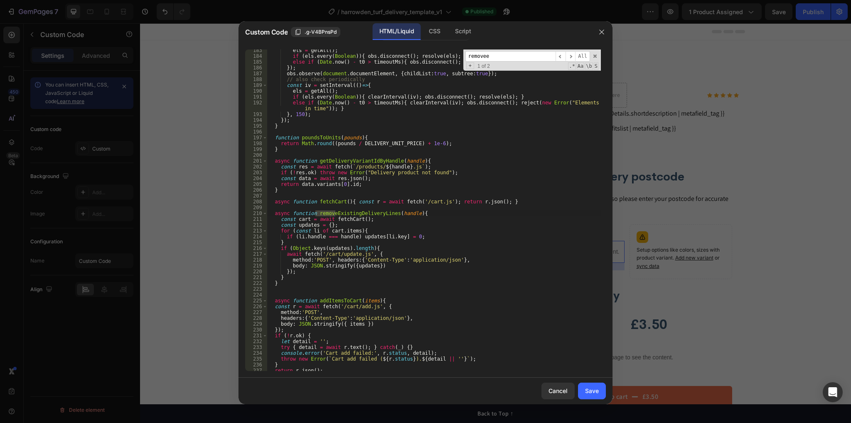
scroll to position [1611, 0]
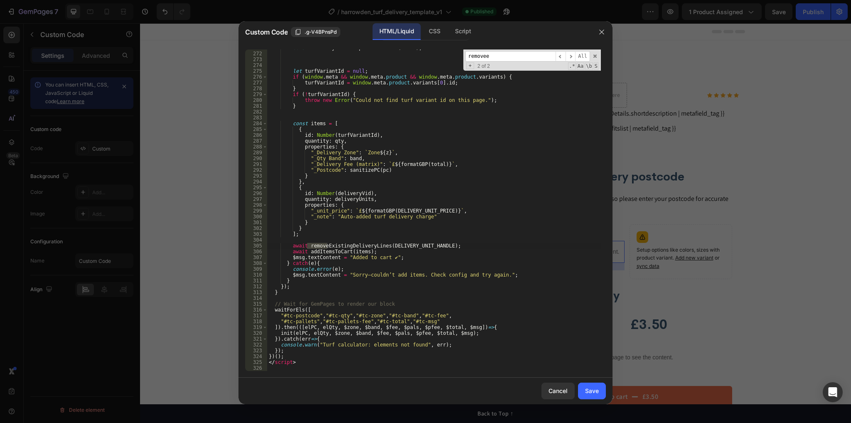
type input "removee"
type textarea "$msg.textContent = "Added to cart ✔";"
click at [406, 256] on div "const deliveryUnits = poundsToUnits ( total ) ; let turfVariantId = null ; if (…" at bounding box center [434, 211] width 334 height 333
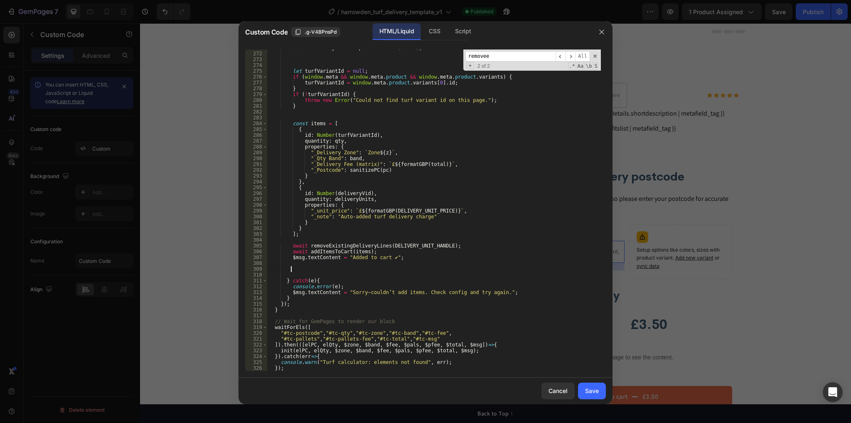
paste textarea
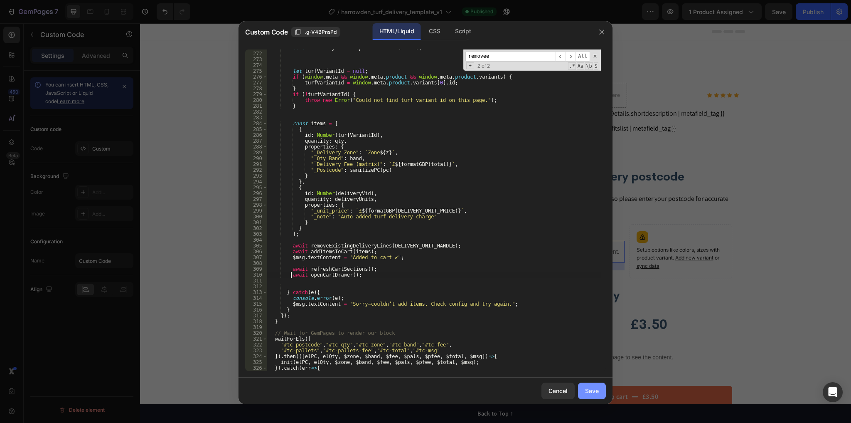
type textarea "await openCartDrawer();"
click at [598, 389] on div "Save" at bounding box center [592, 390] width 14 height 9
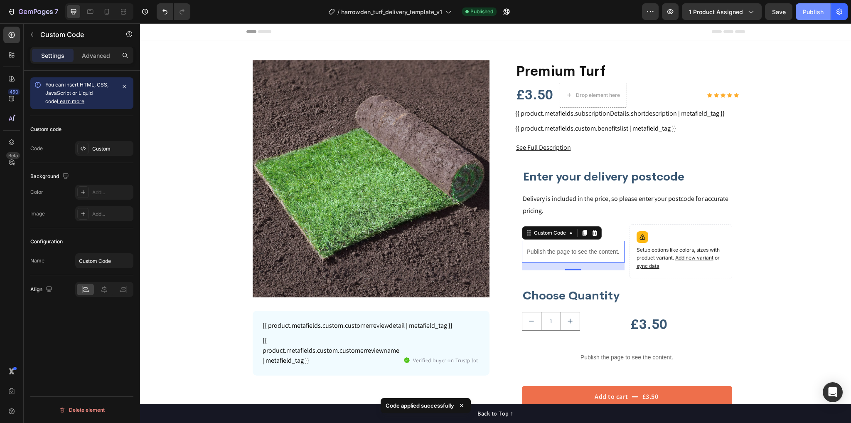
click at [809, 12] on div "Publish" at bounding box center [813, 11] width 21 height 9
click at [566, 254] on p "Publish the page to see the content." at bounding box center [573, 251] width 103 height 9
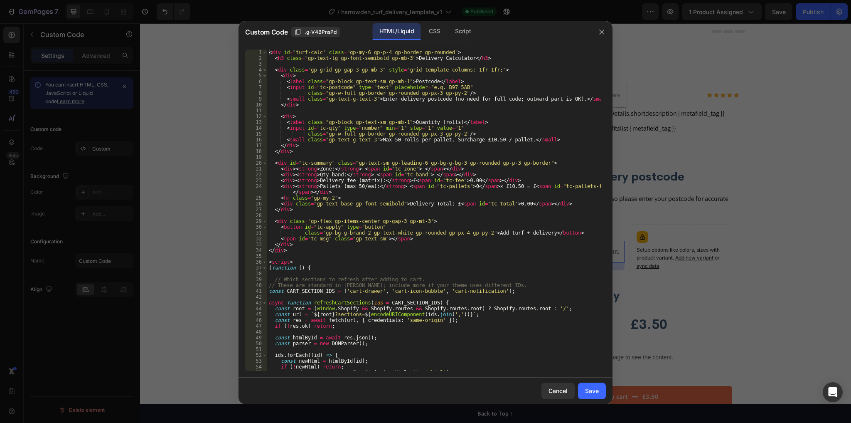
click at [478, 212] on div "< div id = "turf-calc" class = "gp-my-6 gp-p-4 gp-border gp-rounded" > < h3 cla…" at bounding box center [434, 215] width 334 height 333
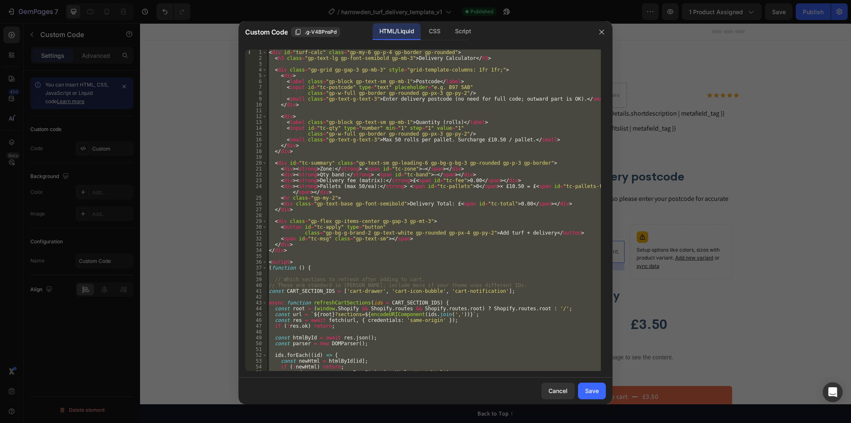
click at [427, 200] on div "< div id = "turf-calc" class = "gp-my-6 gp-p-4 gp-border gp-rounded" > < h3 cla…" at bounding box center [434, 209] width 334 height 321
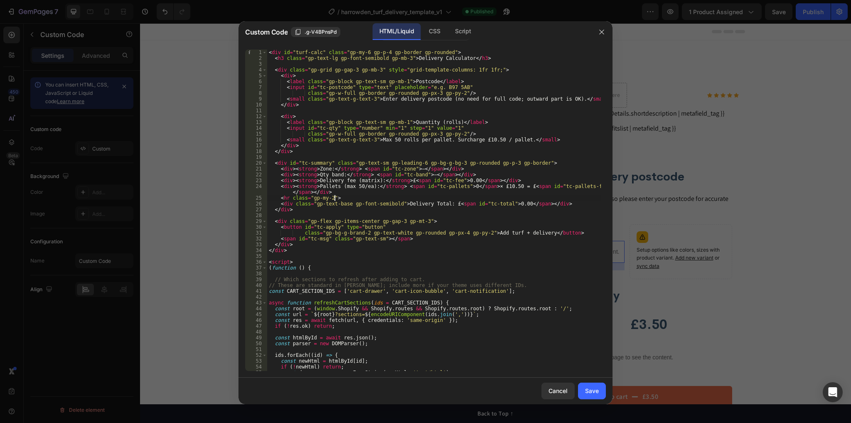
type textarea "</script>"
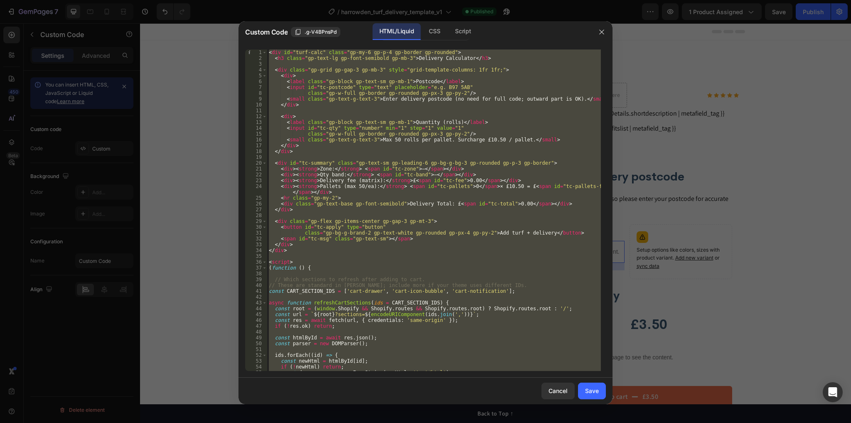
paste textarea
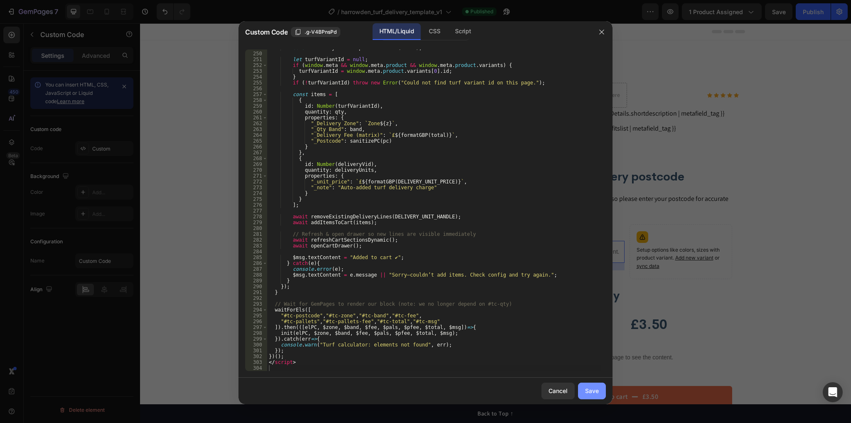
click at [592, 390] on div "Save" at bounding box center [592, 390] width 14 height 9
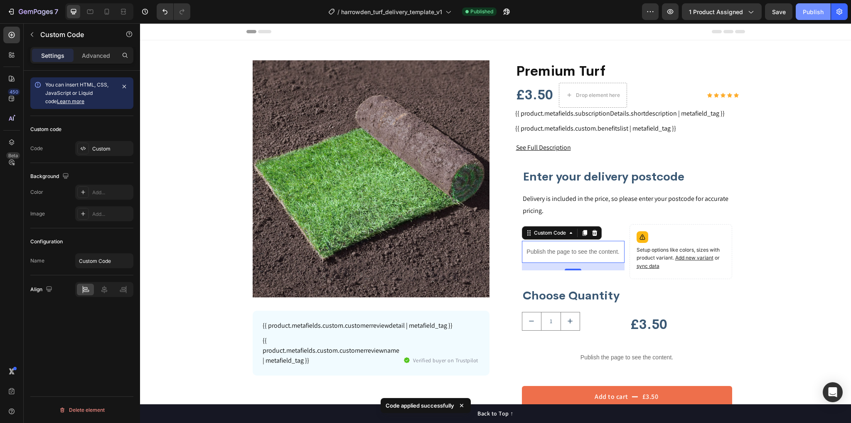
click at [817, 14] on div "Publish" at bounding box center [813, 11] width 21 height 9
click at [545, 251] on p "Publish the page to see the content." at bounding box center [573, 251] width 103 height 9
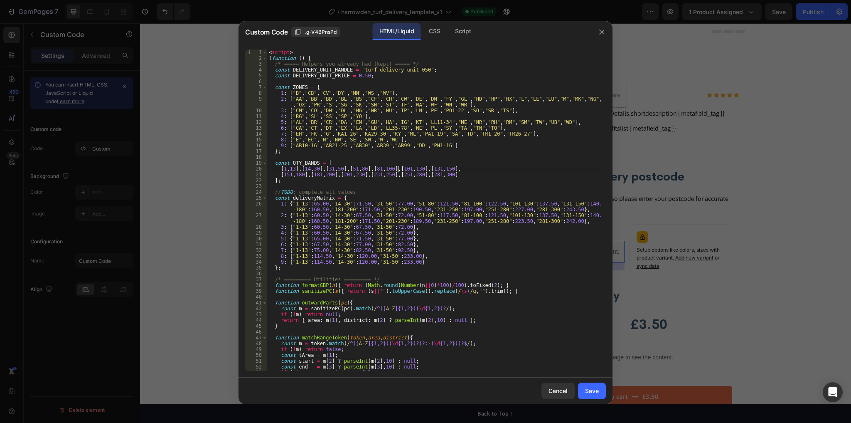
click at [398, 168] on div "< script > ( function ( ) { /* ===== Helpers you already had (kept) ===== */ co…" at bounding box center [434, 215] width 334 height 333
click at [424, 147] on div "< script > ( function ( ) { /* ===== Helpers you already had (kept) ===== */ co…" at bounding box center [434, 215] width 334 height 333
type textarea "9: ["AB10-16","AB21-25","AB30","AB39","AB99","DD","PH1-16"]"
click at [550, 389] on div "Cancel" at bounding box center [558, 390] width 19 height 9
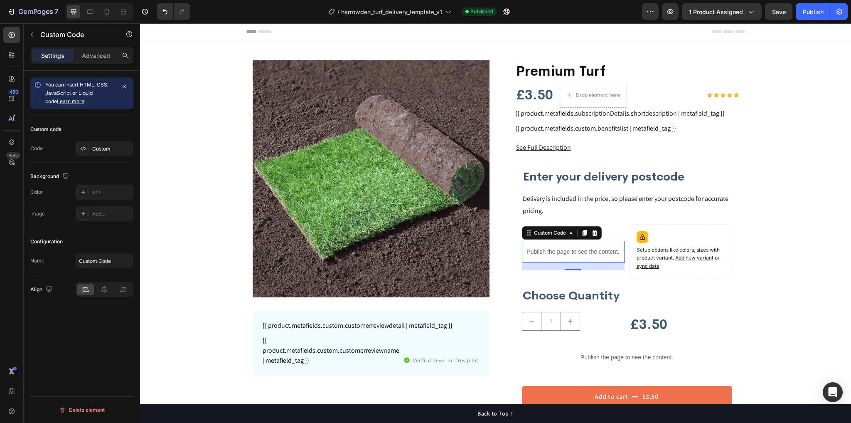
click at [539, 252] on p "Publish the page to see the content." at bounding box center [573, 251] width 103 height 9
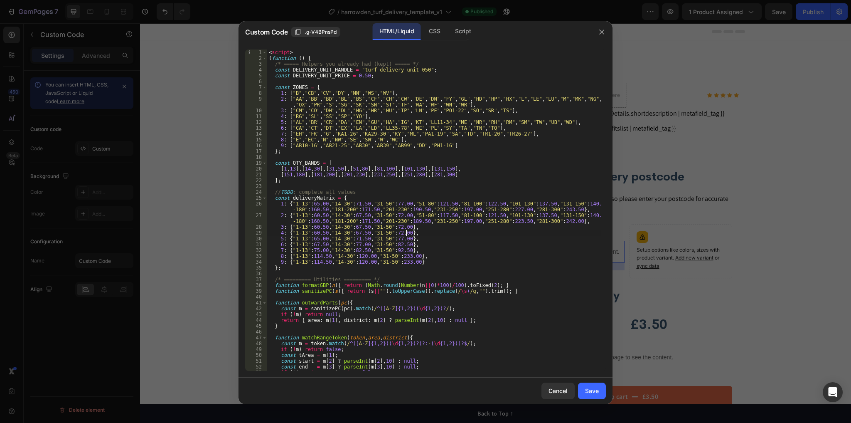
click at [506, 234] on div "< script > ( function ( ) { /* ===== Helpers you already had (kept) ===== */ co…" at bounding box center [434, 215] width 334 height 333
type textarea "</script>"
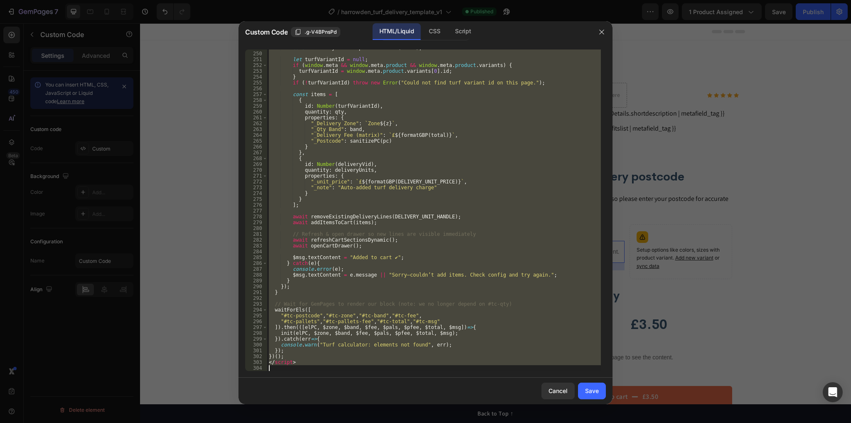
click at [476, 227] on div "const deliveryUnits = poundsToUnits ( total ) ; let turfVariantId = null ; if (…" at bounding box center [434, 209] width 334 height 321
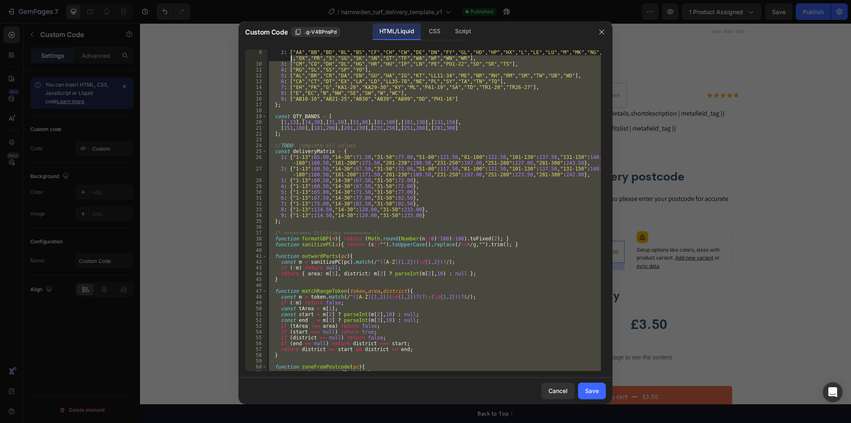
scroll to position [0, 0]
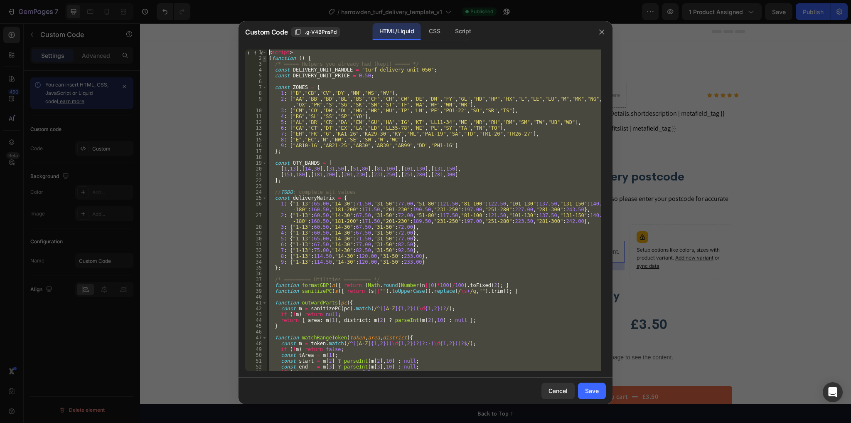
drag, startPoint x: 301, startPoint y: 360, endPoint x: 265, endPoint y: 55, distance: 307.3
click at [264, 55] on div "1 2 3 4 5 6 7 8 9 10 11 12 13 14 15 16 17 18 19 20 21 22 23 24 25 26 27 28 29 3…" at bounding box center [425, 209] width 361 height 321
type textarea "<script> (function () {"
click at [566, 395] on button "Cancel" at bounding box center [558, 390] width 33 height 17
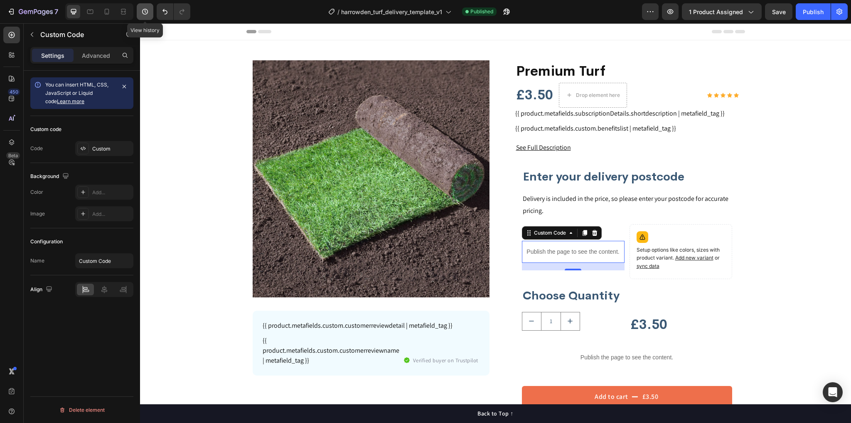
click at [150, 11] on button "button" at bounding box center [145, 11] width 17 height 17
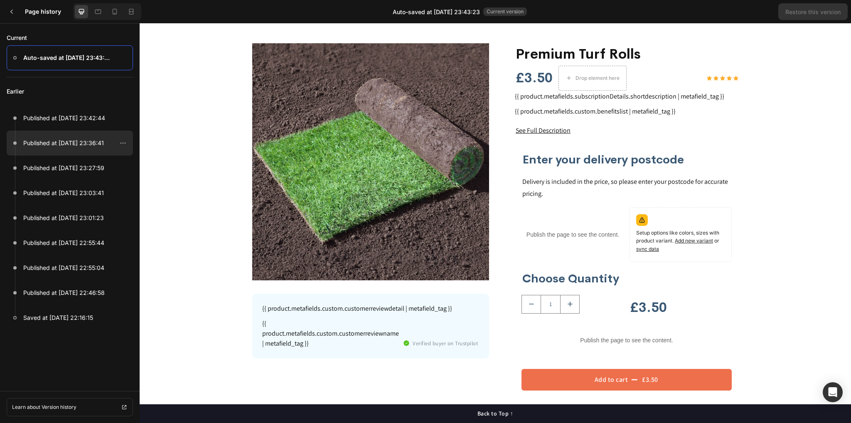
click at [53, 138] on p "Published at [DATE] 23:36:41" at bounding box center [63, 143] width 81 height 10
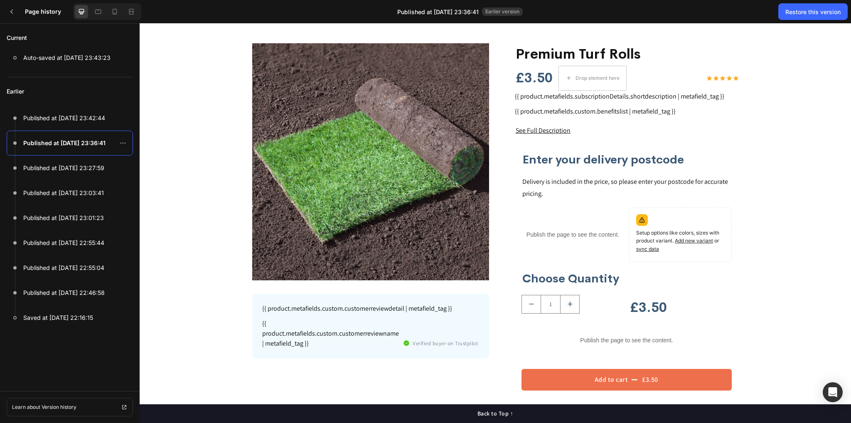
click at [559, 230] on p "Publish the page to see the content." at bounding box center [573, 234] width 103 height 9
click at [822, 13] on div "Restore this version" at bounding box center [813, 11] width 55 height 9
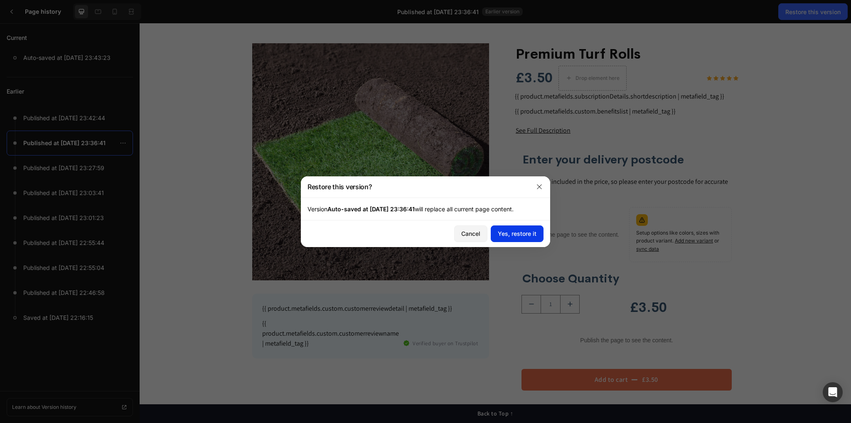
click at [506, 237] on div "Yes, restore it" at bounding box center [517, 233] width 39 height 9
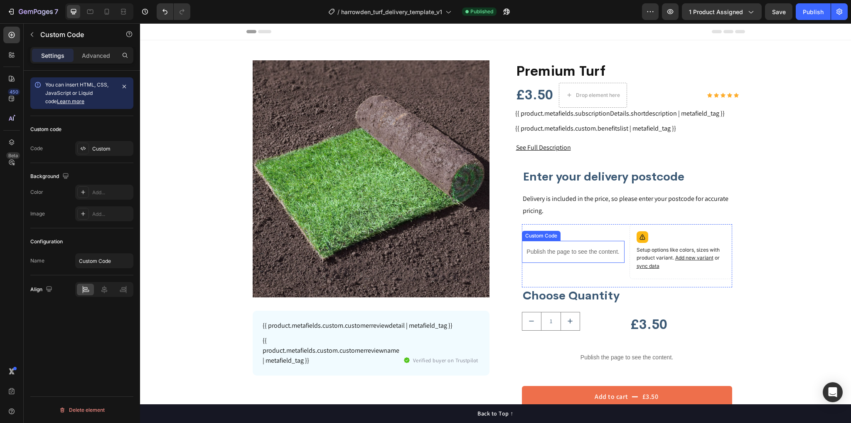
click at [562, 252] on p "Publish the page to see the content." at bounding box center [573, 251] width 103 height 9
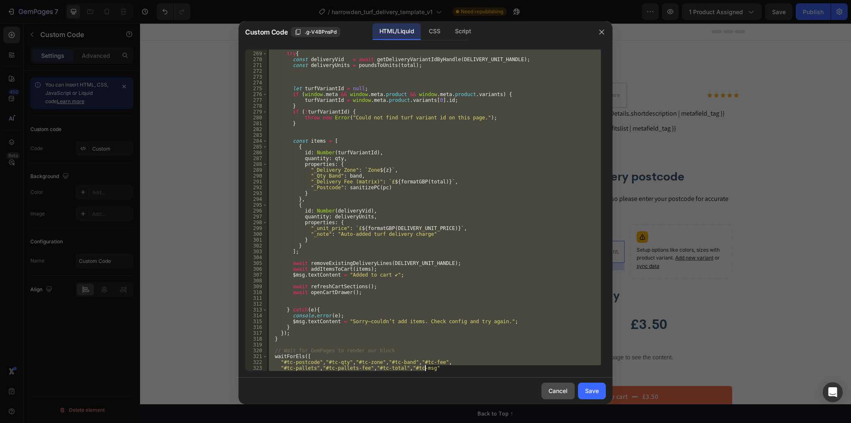
scroll to position [1640, 0]
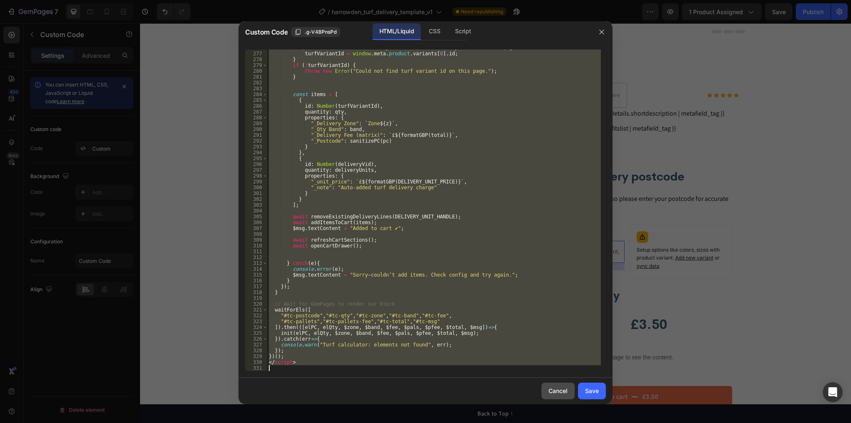
drag, startPoint x: 269, startPoint y: 182, endPoint x: 558, endPoint y: 394, distance: 357.7
click at [558, 394] on div "Custom Code .g-V4BPnsPd HTML/Liquid CSS Script <script> 276 277 278 279 280 281…" at bounding box center [426, 212] width 374 height 383
type textarea "</script>"
paste textarea
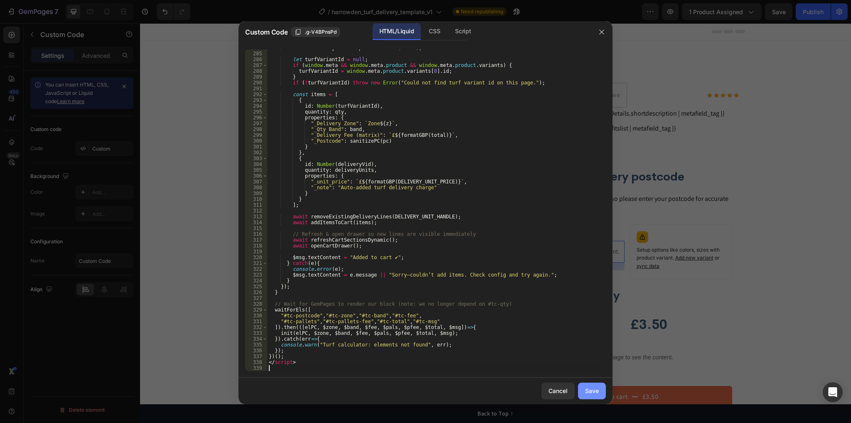
click at [595, 389] on div "Save" at bounding box center [592, 390] width 14 height 9
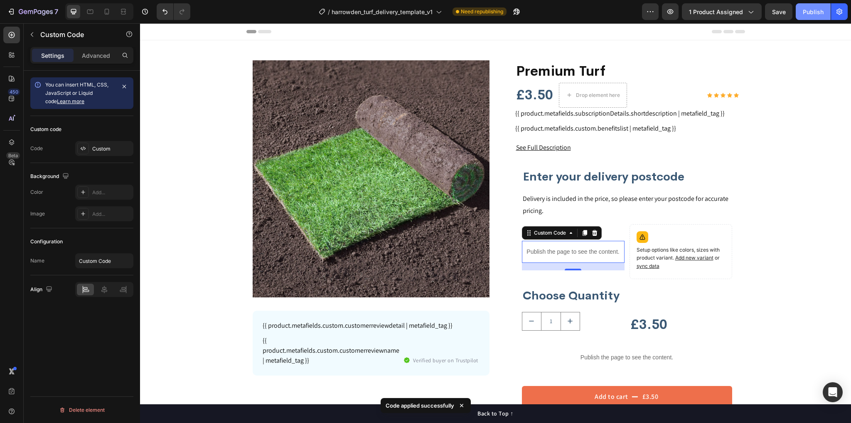
click at [809, 9] on div "Publish" at bounding box center [813, 11] width 21 height 9
